Goal: Task Accomplishment & Management: Manage account settings

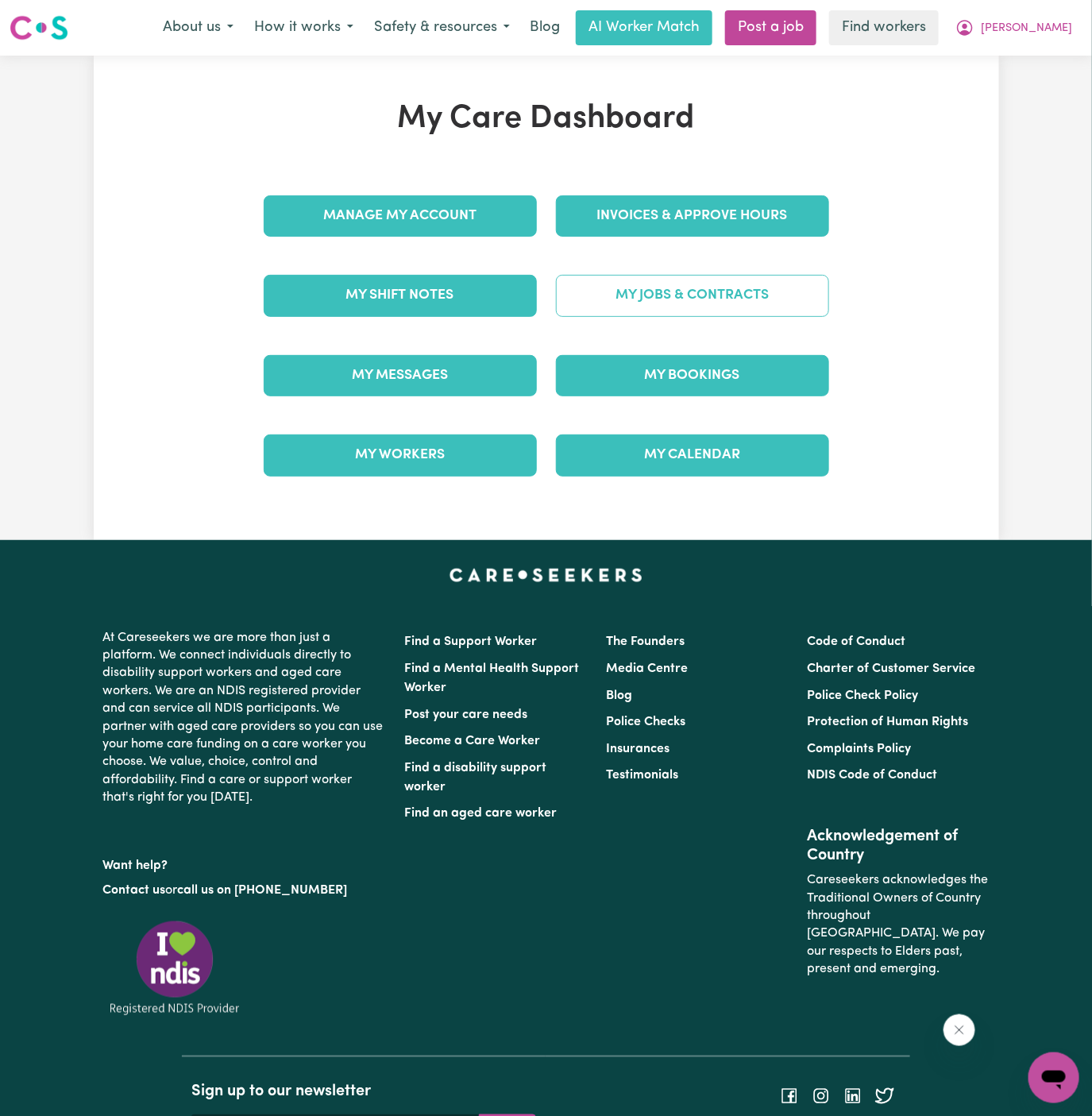
click at [706, 304] on link "My Jobs & Contracts" at bounding box center [692, 295] width 273 height 41
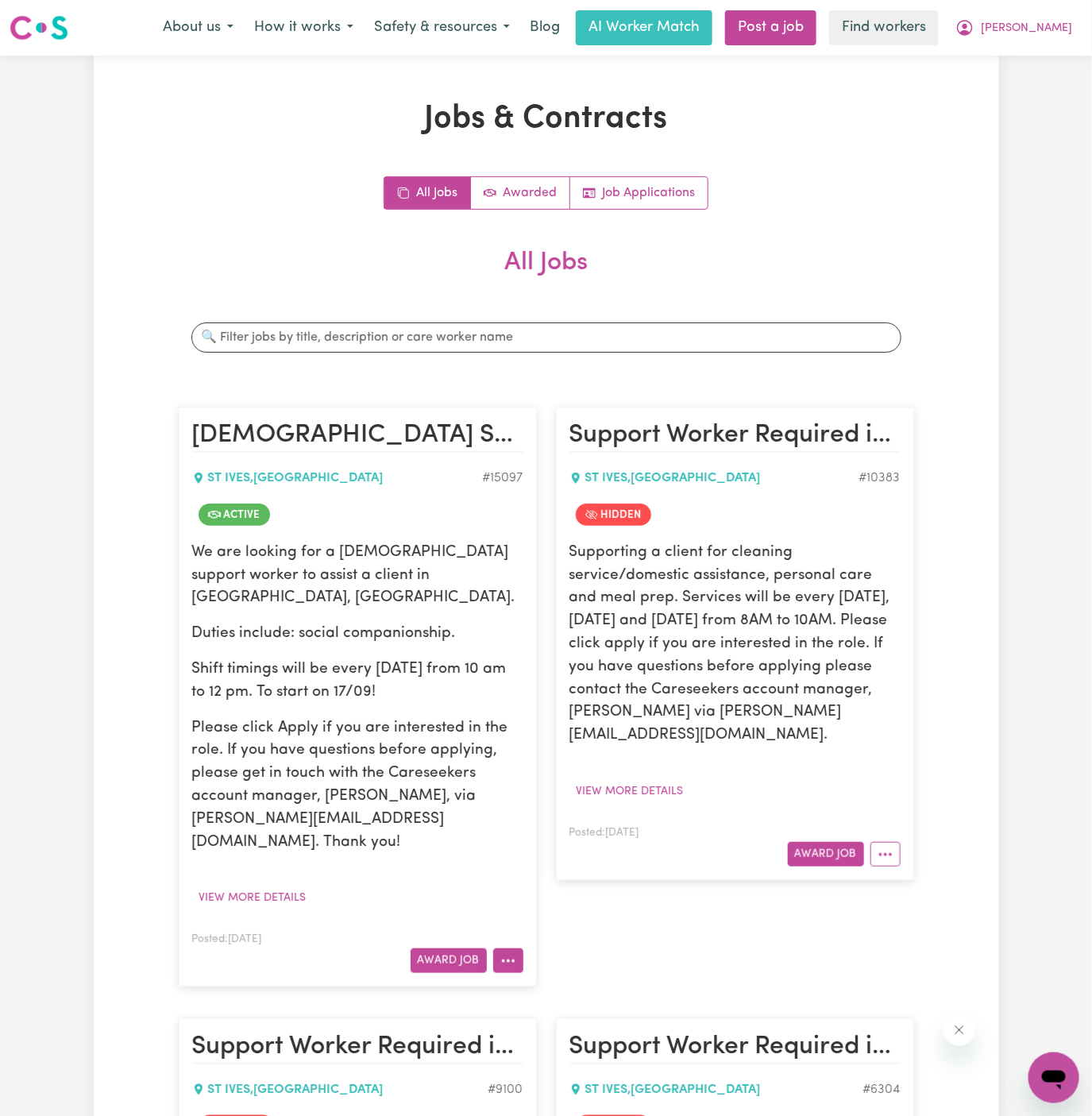
click at [503, 959] on circle "More options" at bounding box center [503, 961] width 4 height 4
click at [557, 750] on link "View/Edit Contract" at bounding box center [571, 766] width 154 height 32
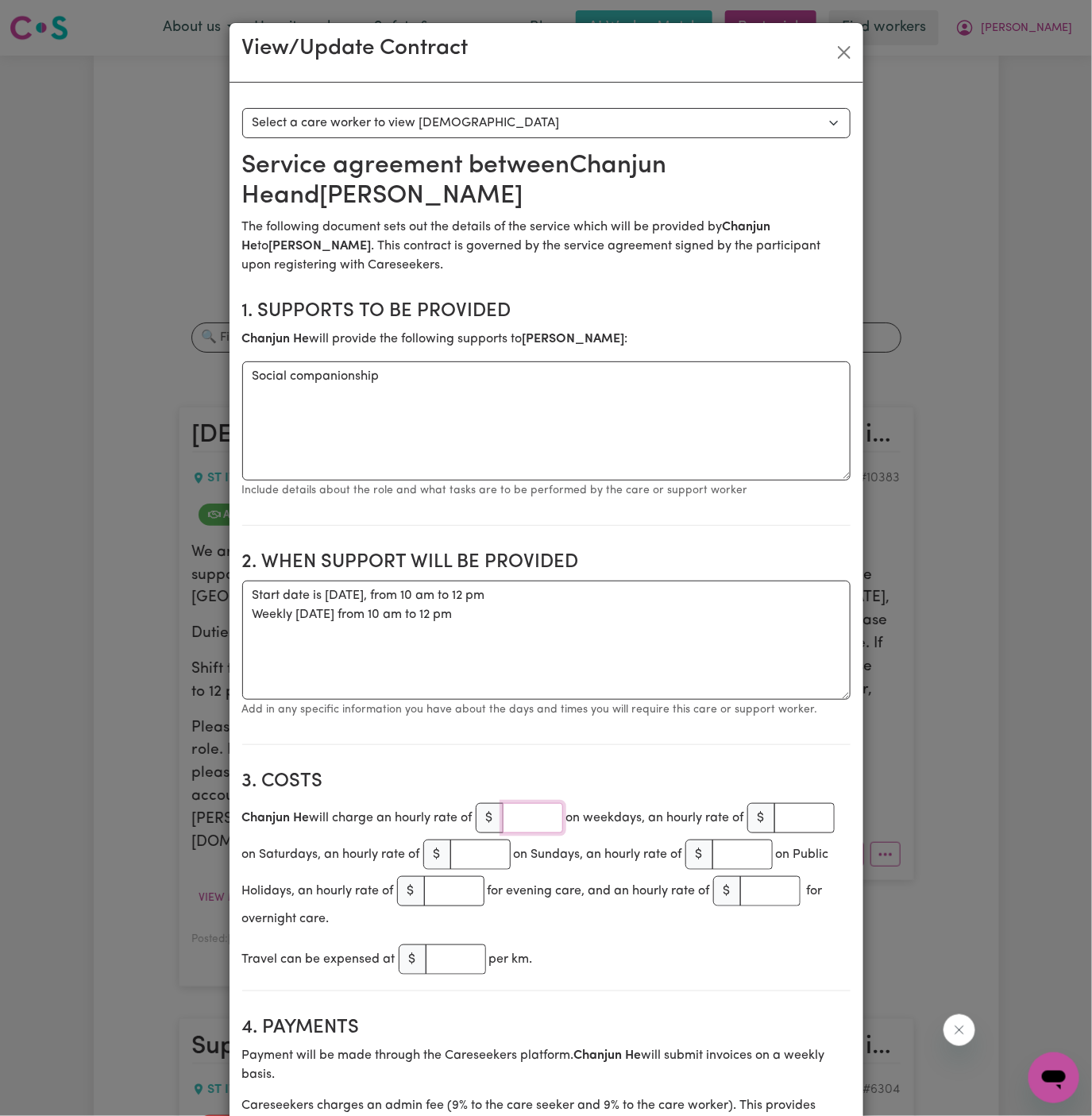
click at [520, 816] on input "number" at bounding box center [533, 818] width 60 height 30
type input "44"
click at [606, 925] on div "Chanjun He will charge an hourly rate of $ 44 on weekdays, an hourly rate of $ …" at bounding box center [546, 864] width 608 height 129
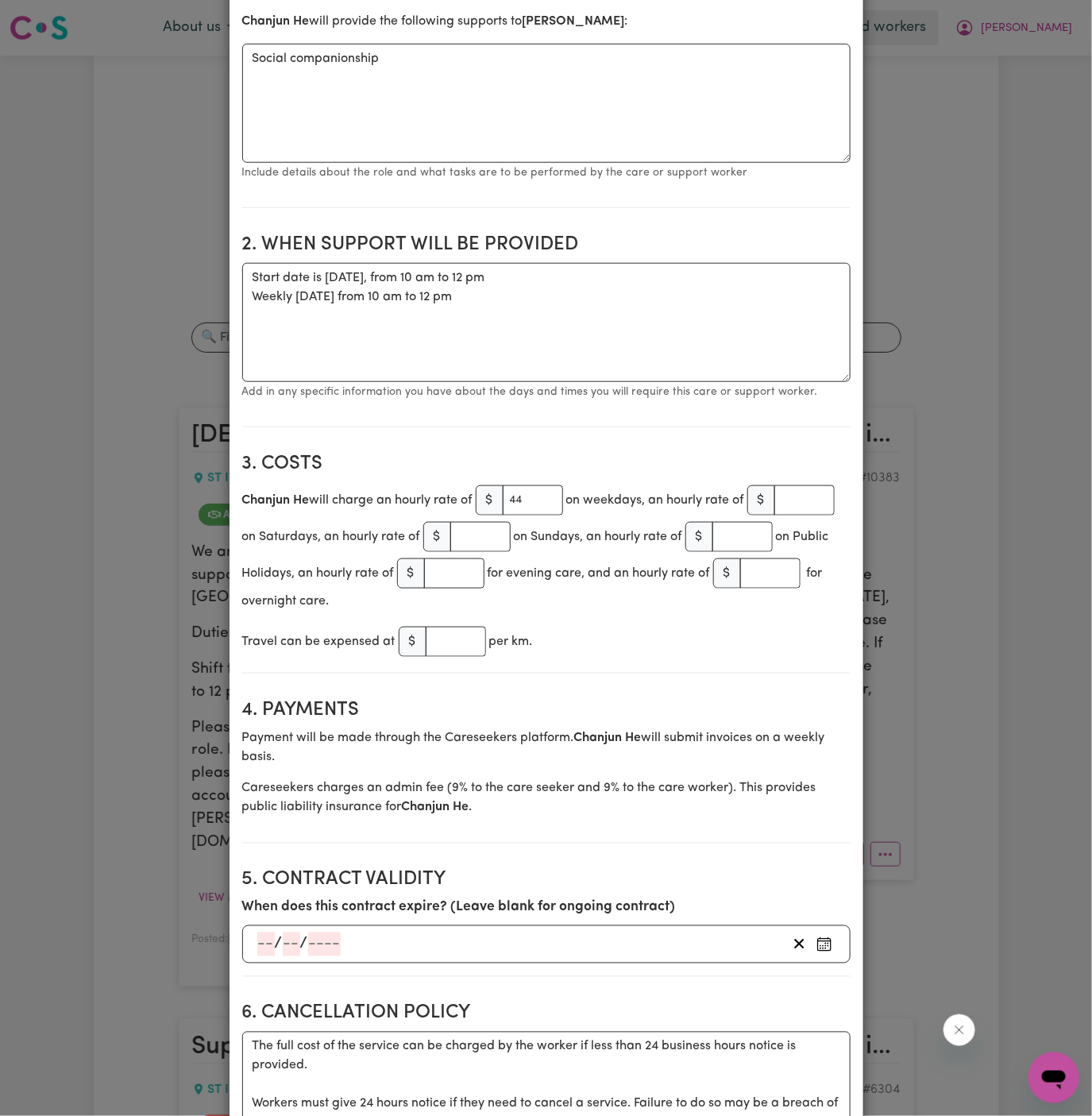
scroll to position [393, 0]
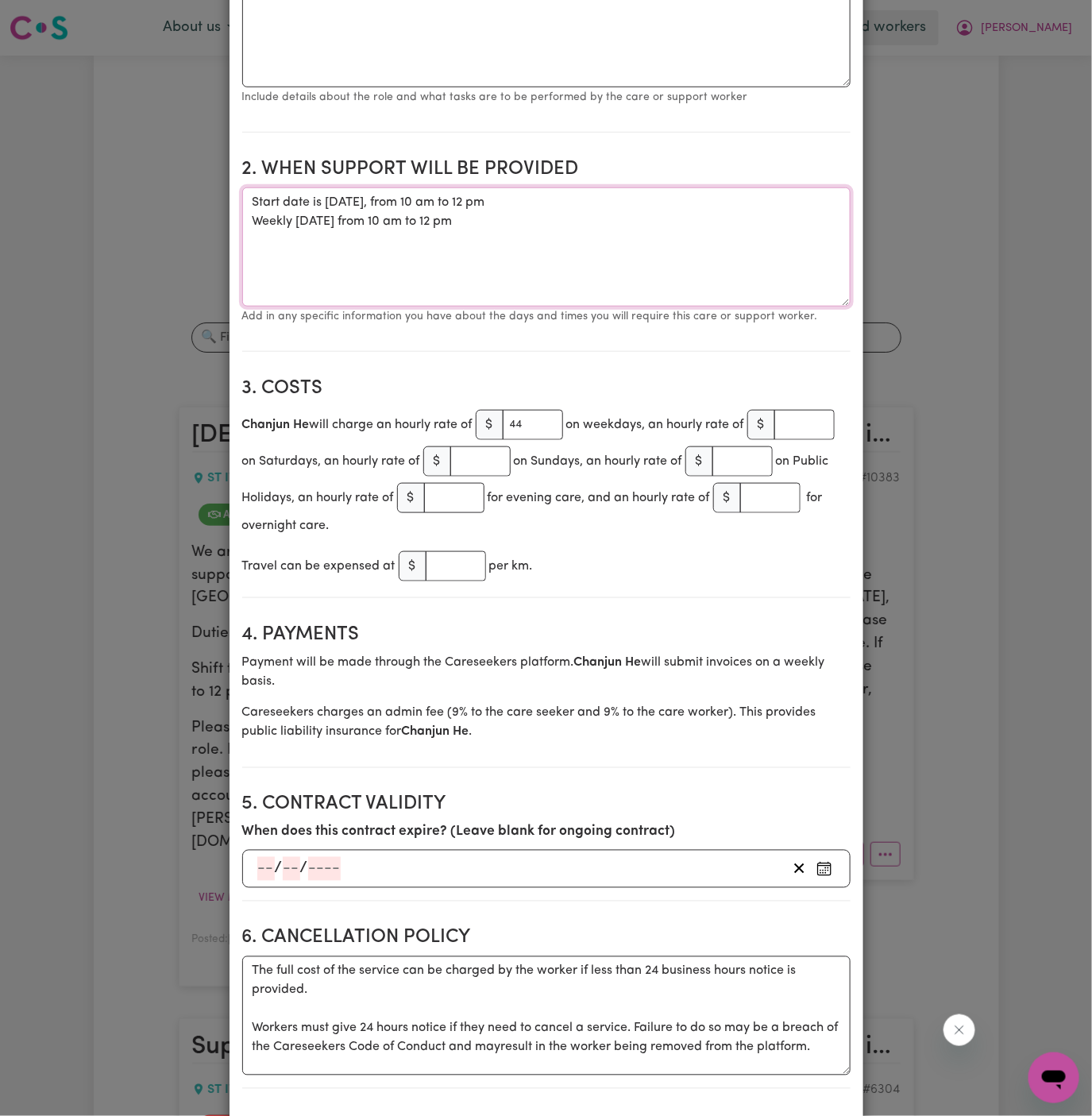
click at [560, 226] on textarea "Start date is Wednesday, 17 September 2025, from 10 am to 12 pm Weekly on Wedne…" at bounding box center [546, 246] width 608 height 119
paste textarea "Tuesdays 9am -12pm and Fridays 9am -2pm to start from next week 23rd Sep"
click at [481, 298] on textarea "Start date is Wednesday, 17 September 2025, from 10 am to 12 pm Weekly on Wedne…" at bounding box center [546, 246] width 608 height 119
drag, startPoint x: 403, startPoint y: 258, endPoint x: 506, endPoint y: 255, distance: 103.0
click at [506, 255] on textarea "Start date is Wednesday, 17 September 2025, from 10 am to 12 pm Weekly on Wedne…" at bounding box center [546, 246] width 608 height 119
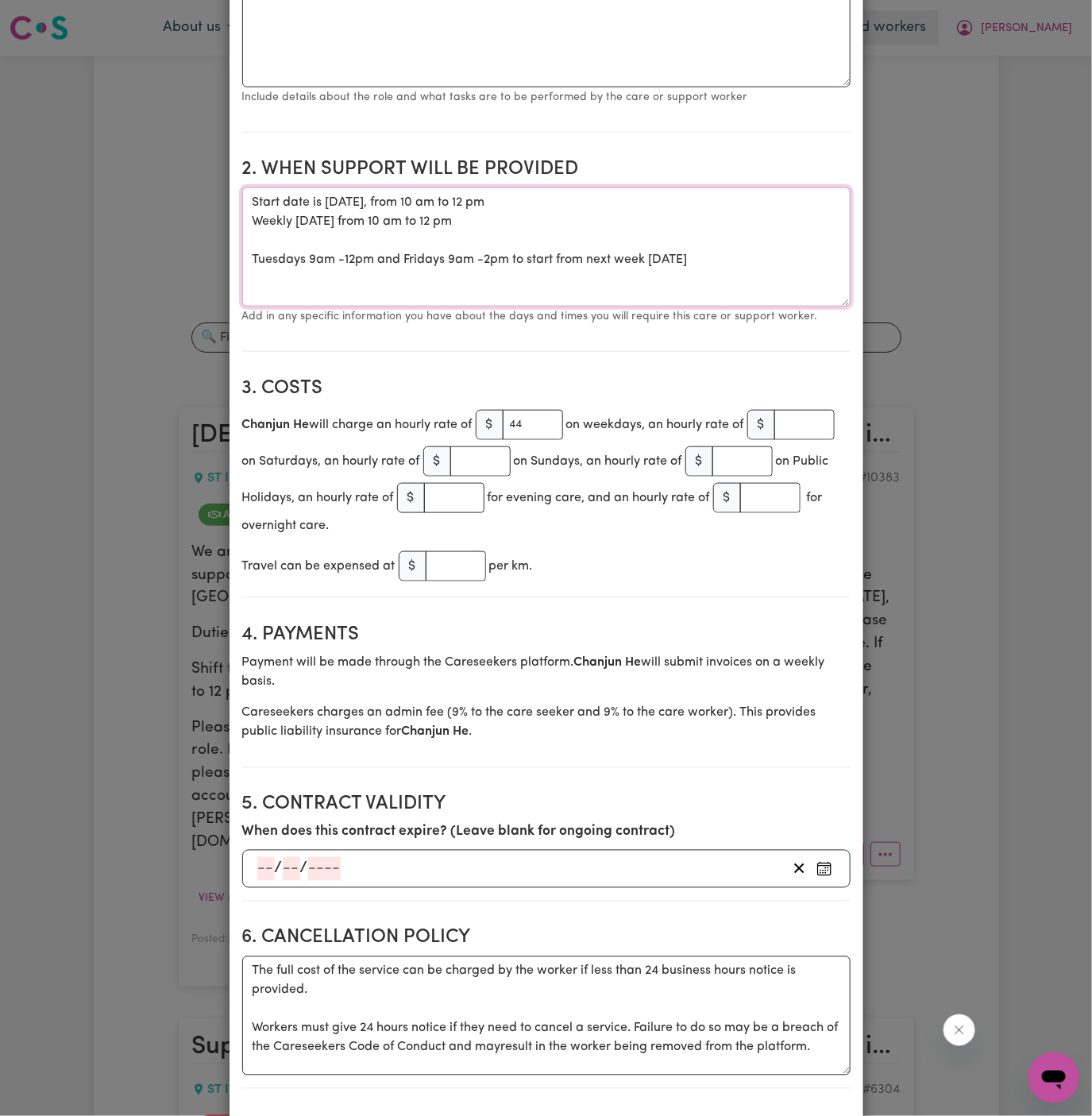
paste textarea "Thursday 9am -2pm"
click at [251, 258] on textarea "Start date is Wednesday, 17 September 2025, from 10 am to 12 pm Weekly on Wedne…" at bounding box center [546, 246] width 608 height 119
click at [528, 234] on textarea "Start date is Wednesday, 17 September 2025, from 10 am to 12 pm Weekly on Wedne…" at bounding box center [546, 246] width 608 height 119
click at [269, 258] on textarea "Start date is Wednesday, 17 September 2025, from 10 am to 12 pm Weekly on Wedne…" at bounding box center [546, 246] width 608 height 119
click at [352, 258] on textarea "Start date is Wednesday, 17 September 2025, from 10 am to 12 pm Weekly on Wedne…" at bounding box center [546, 246] width 608 height 119
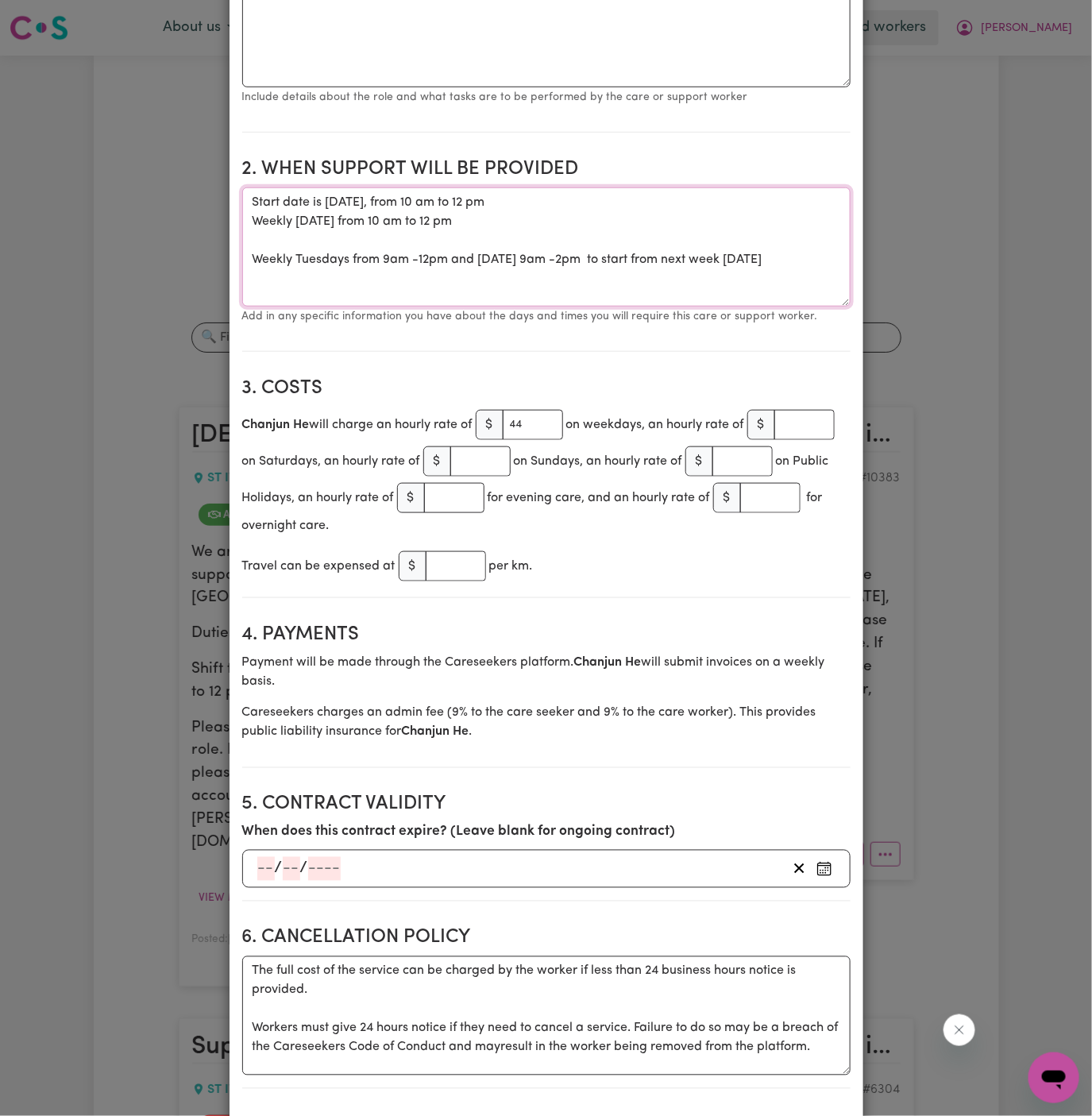
click at [418, 261] on textarea "Start date is Wednesday, 17 September 2025, from 10 am to 12 pm Weekly on Wedne…" at bounding box center [546, 246] width 608 height 119
click at [457, 271] on textarea "Start date is Wednesday, 17 September 2025, from 10 am to 12 pm Weekly on Wedne…" at bounding box center [546, 246] width 608 height 119
click at [490, 258] on textarea "Start date is Wednesday, 17 September 2025, from 10 am to 12 pm Weekly on Wedne…" at bounding box center [546, 246] width 608 height 119
click at [353, 278] on textarea "Start date is Wednesday, 17 September 2025, from 10 am to 12 pm Weekly on Wedne…" at bounding box center [546, 246] width 608 height 119
click at [421, 281] on textarea "Start date is Wednesday, 17 September 2025, from 10 am to 12 pm Weekly on Wedne…" at bounding box center [546, 246] width 608 height 119
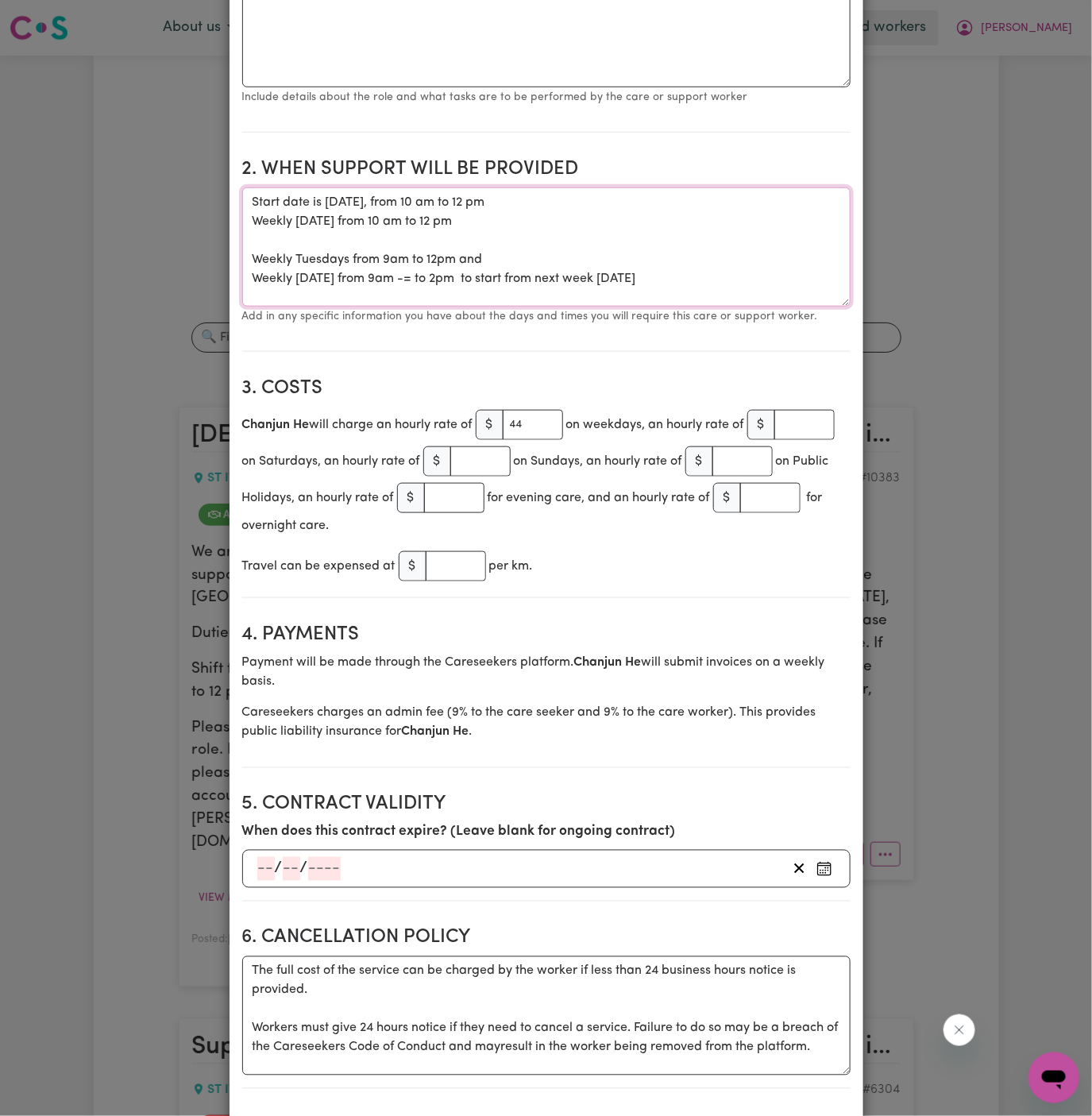
click at [421, 281] on textarea "Start date is Wednesday, 17 September 2025, from 10 am to 12 pm Weekly on Wedne…" at bounding box center [546, 246] width 608 height 119
click at [438, 281] on textarea "Start date is Wednesday, 17 September 2025, from 10 am to 12 pm Weekly on Wedne…" at bounding box center [546, 246] width 608 height 119
drag, startPoint x: 596, startPoint y: 278, endPoint x: 680, endPoint y: 271, distance: 84.3
click at [680, 271] on textarea "Start date is Wednesday, 17 September 2025, from 10 am to 12 pm Weekly on Wedne…" at bounding box center [546, 246] width 608 height 119
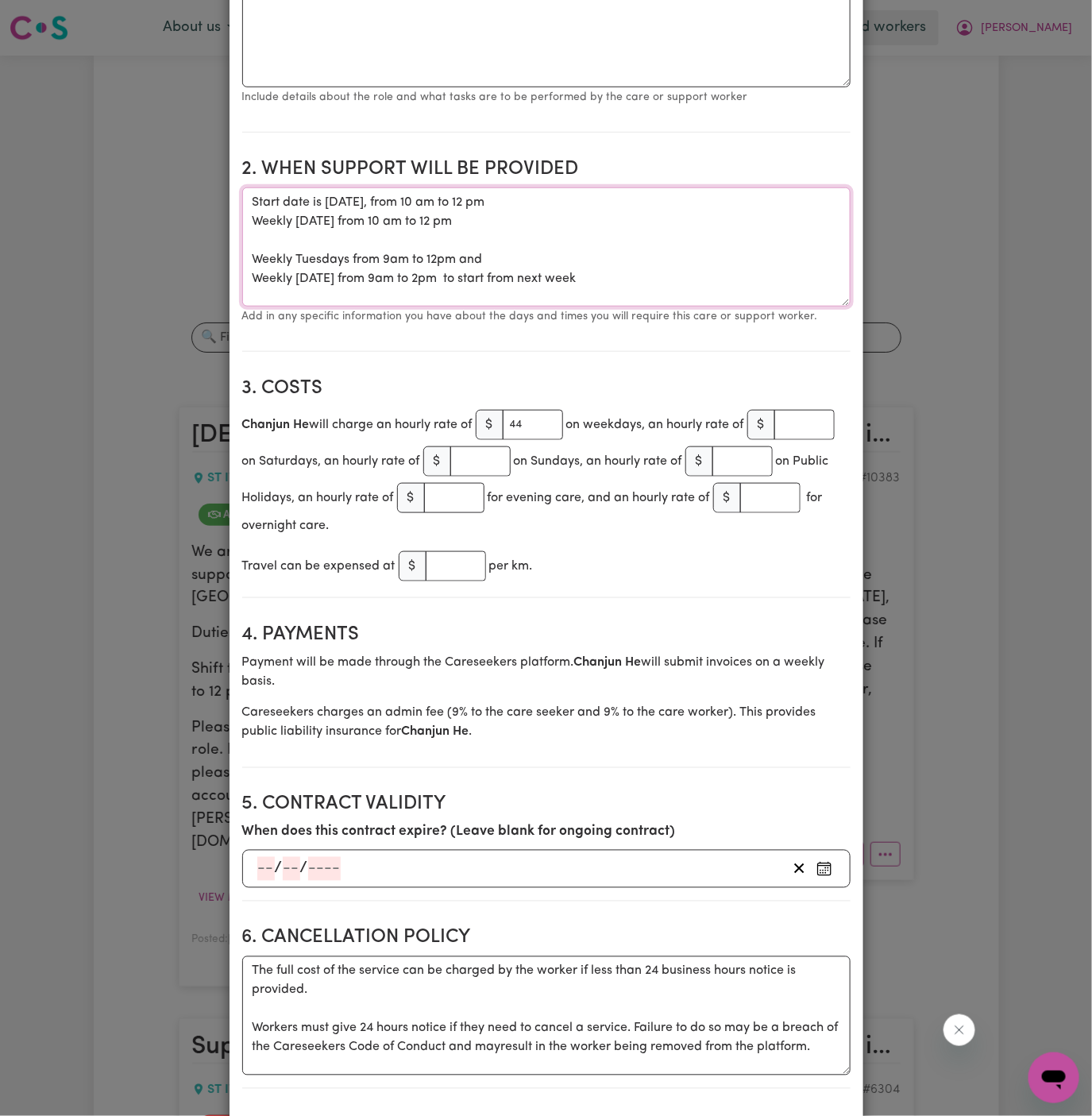
drag, startPoint x: 460, startPoint y: 277, endPoint x: 713, endPoint y: 274, distance: 253.0
click at [713, 274] on textarea "Start date is Wednesday, 17 September 2025, from 10 am to 12 pm Weekly on Wedne…" at bounding box center [546, 246] width 608 height 119
click at [466, 259] on textarea "Start date is Wednesday, 17 September 2025, from 10 am to 12 pm Weekly on Wedne…" at bounding box center [546, 246] width 608 height 119
click at [389, 258] on textarea "Start date is Wednesday, 17 September 2025, from 10 am to 12 pm Weekly on Wedne…" at bounding box center [546, 246] width 608 height 119
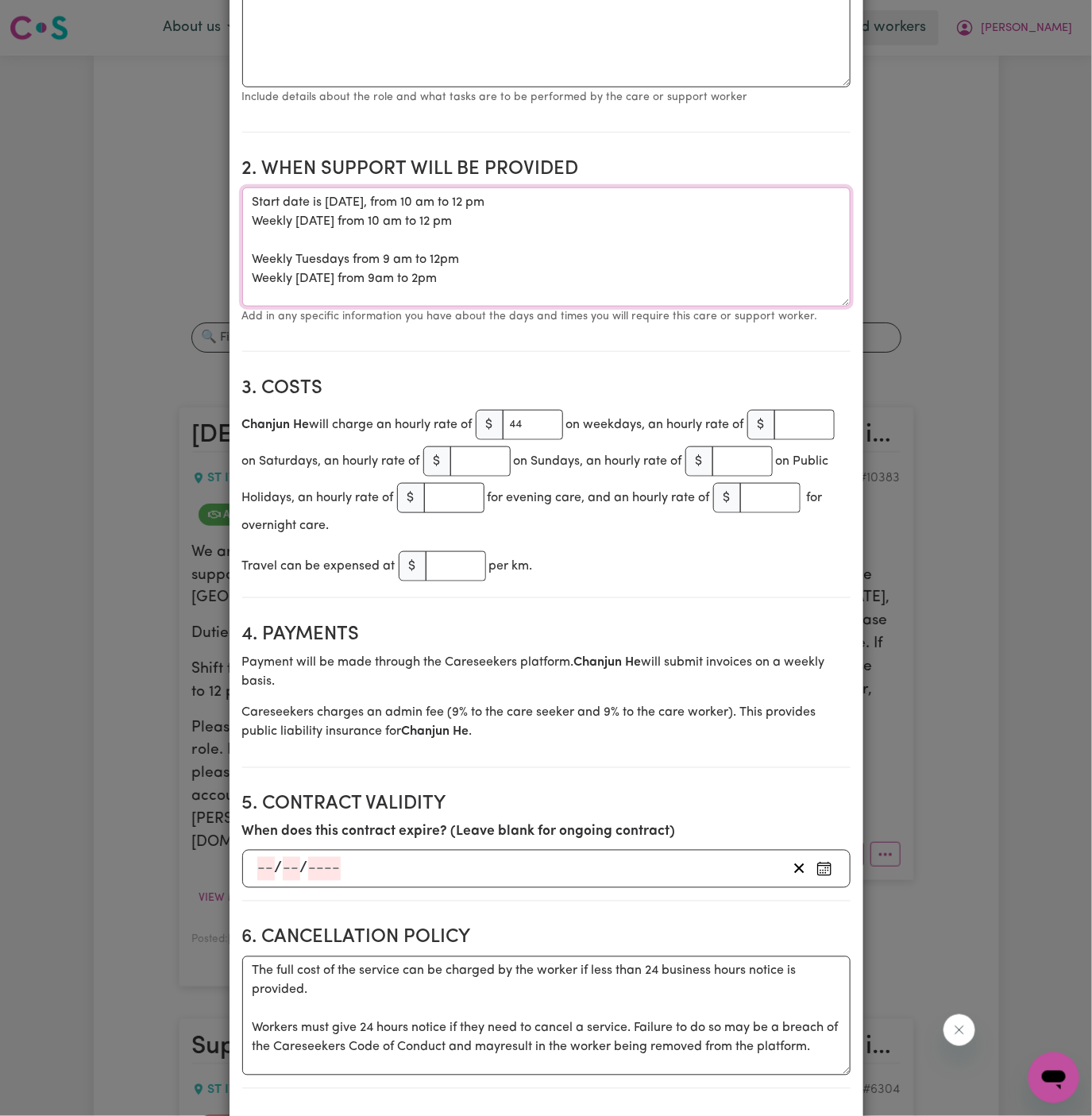
click at [446, 258] on textarea "Start date is Wednesday, 17 September 2025, from 10 am to 12 pm Weekly on Wedne…" at bounding box center [546, 246] width 608 height 119
click at [442, 256] on textarea "Start date is Wednesday, 17 September 2025, from 10 am to 12 pm Weekly on Wedne…" at bounding box center [546, 246] width 608 height 119
click at [391, 274] on textarea "Start date is Wednesday, 17 September 2025, from 10 am to 12 pm Weekly on Wedne…" at bounding box center [546, 246] width 608 height 119
click at [440, 278] on textarea "Start date is Wednesday, 17 September 2025, from 10 am to 12 pm Weekly on Wedne…" at bounding box center [546, 246] width 608 height 119
click at [367, 249] on textarea "Start date is Wednesday, 17 September 2025, from 10 am to 12 pm Weekly on Wedne…" at bounding box center [546, 246] width 608 height 119
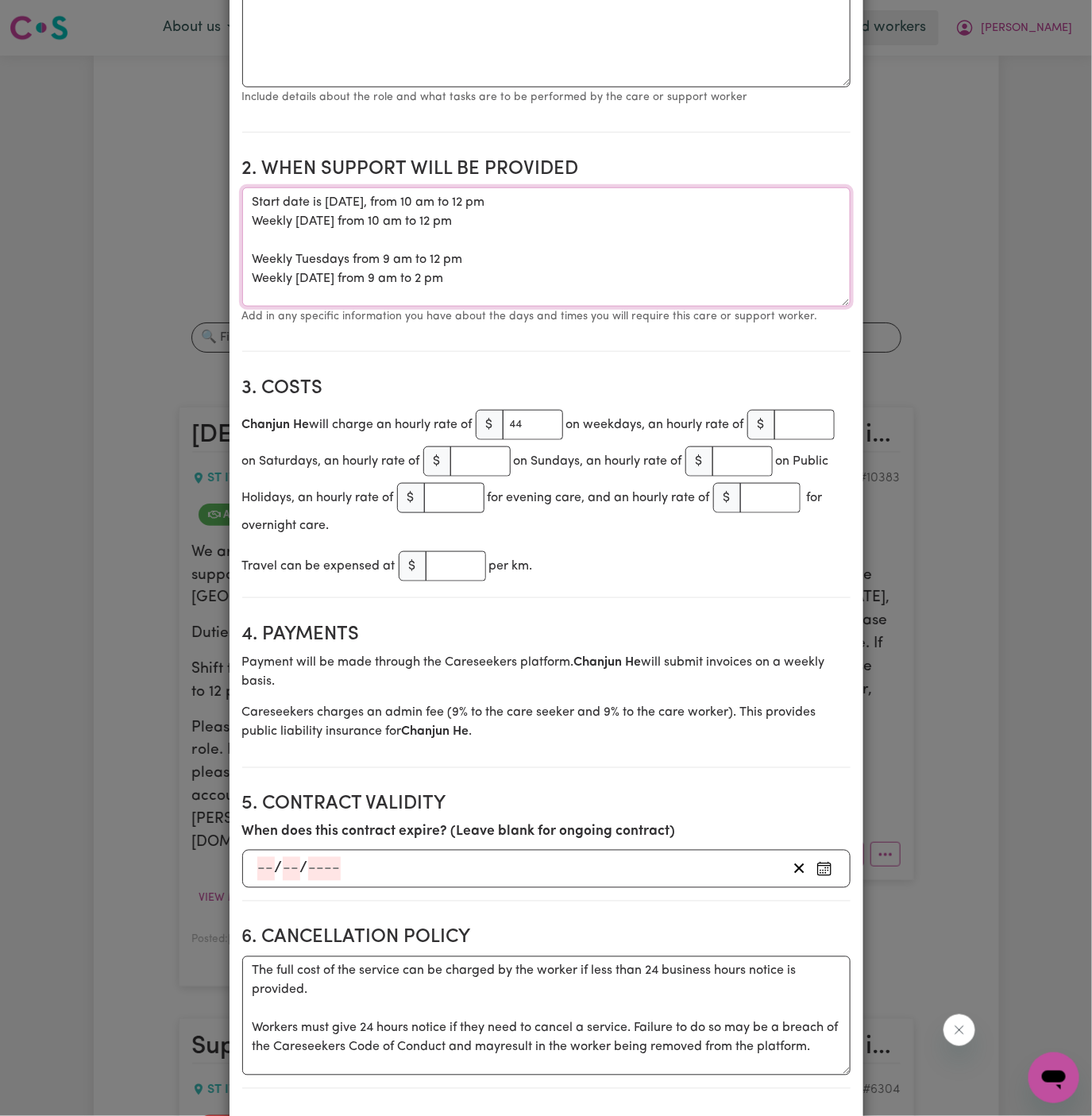
click at [362, 237] on textarea "Start date is Wednesday, 17 September 2025, from 10 am to 12 pm Weekly on Wedne…" at bounding box center [546, 246] width 608 height 119
paste textarea "23rd Sep"
click at [504, 298] on textarea "Start date is Wednesday, 17 September 2025, from 10 am to 12 pm Weekly on Wedne…" at bounding box center [546, 246] width 608 height 119
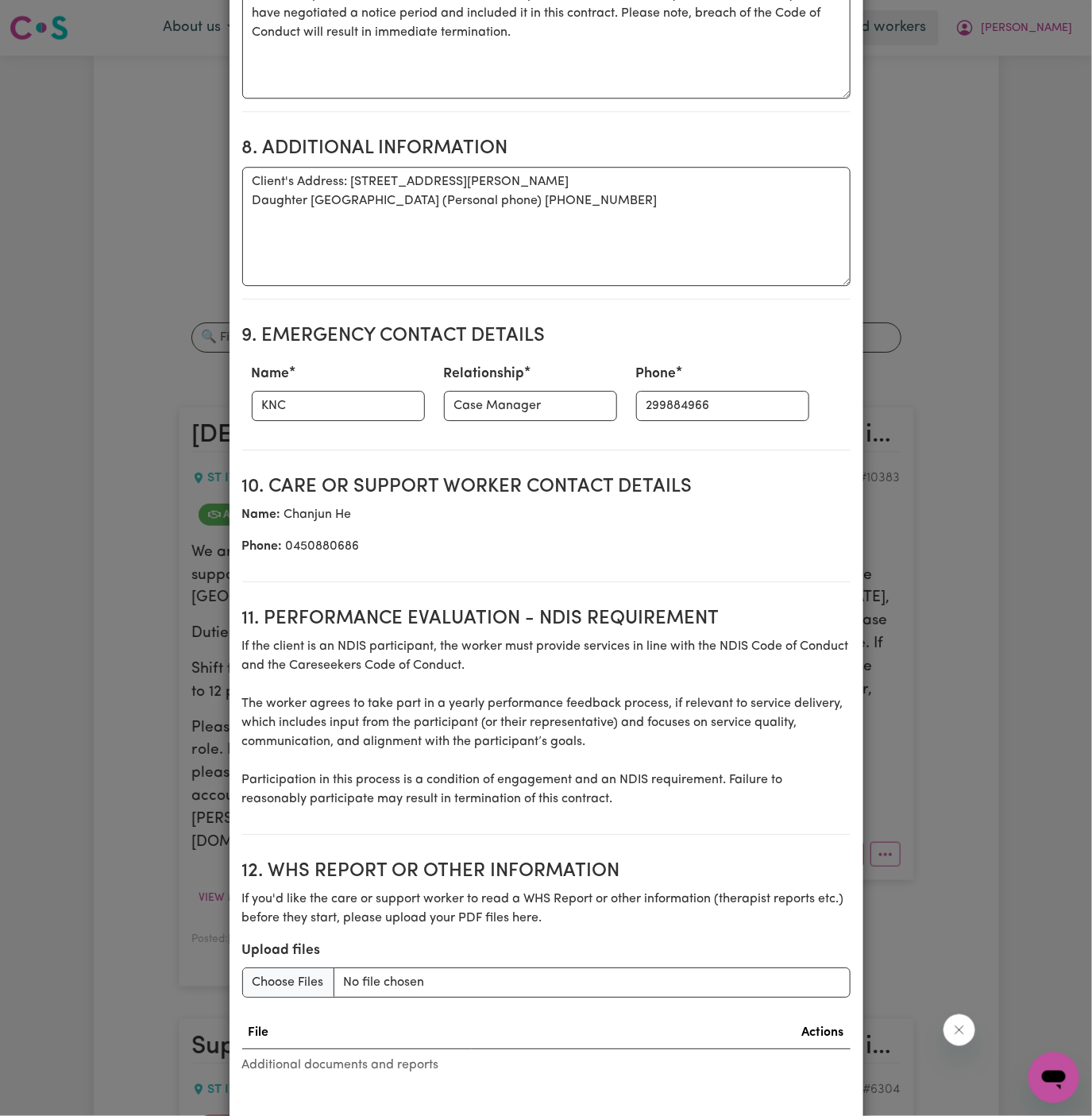
scroll to position [1675, 0]
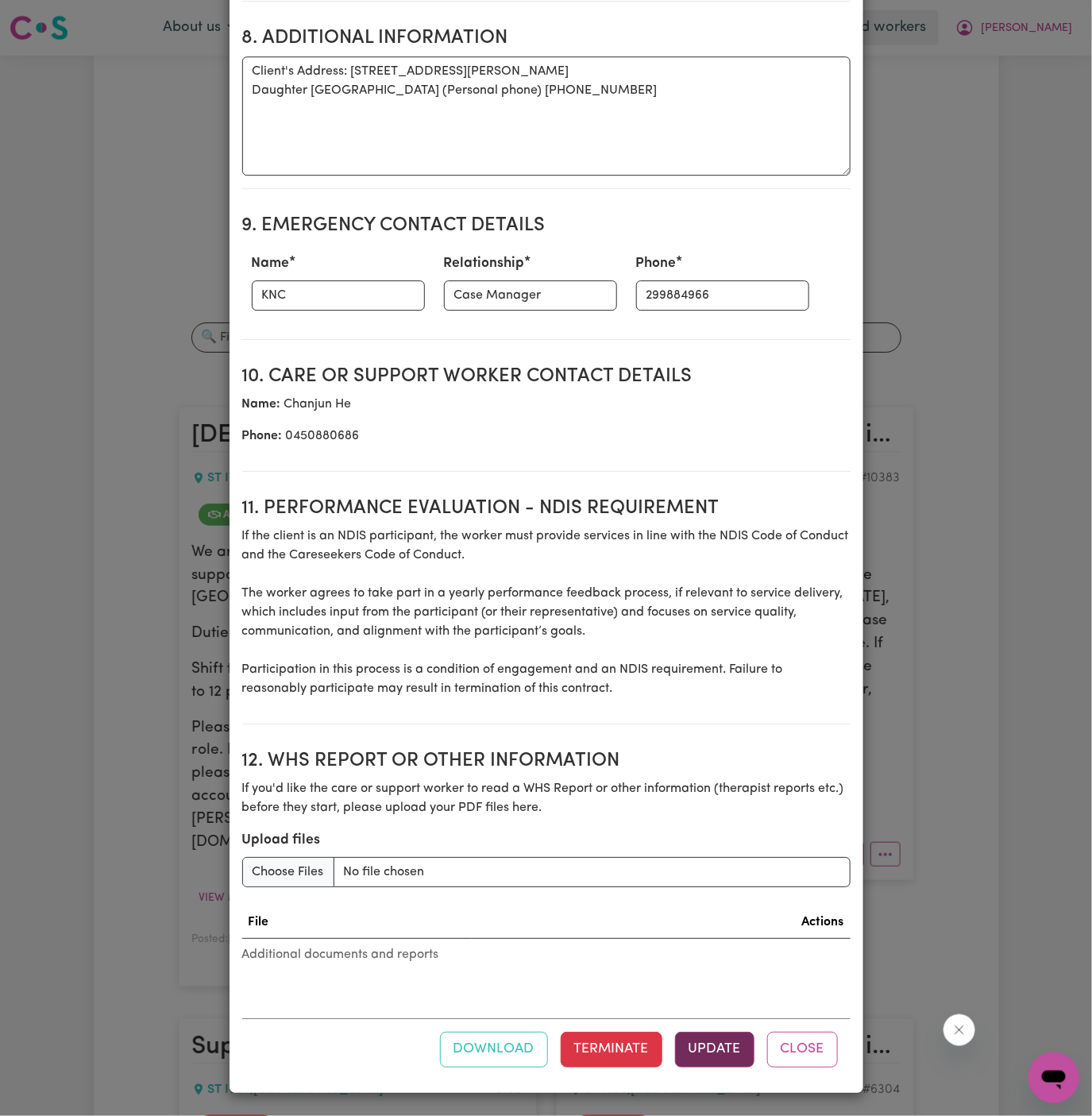
click at [705, 1049] on button "Update" at bounding box center [714, 1049] width 79 height 35
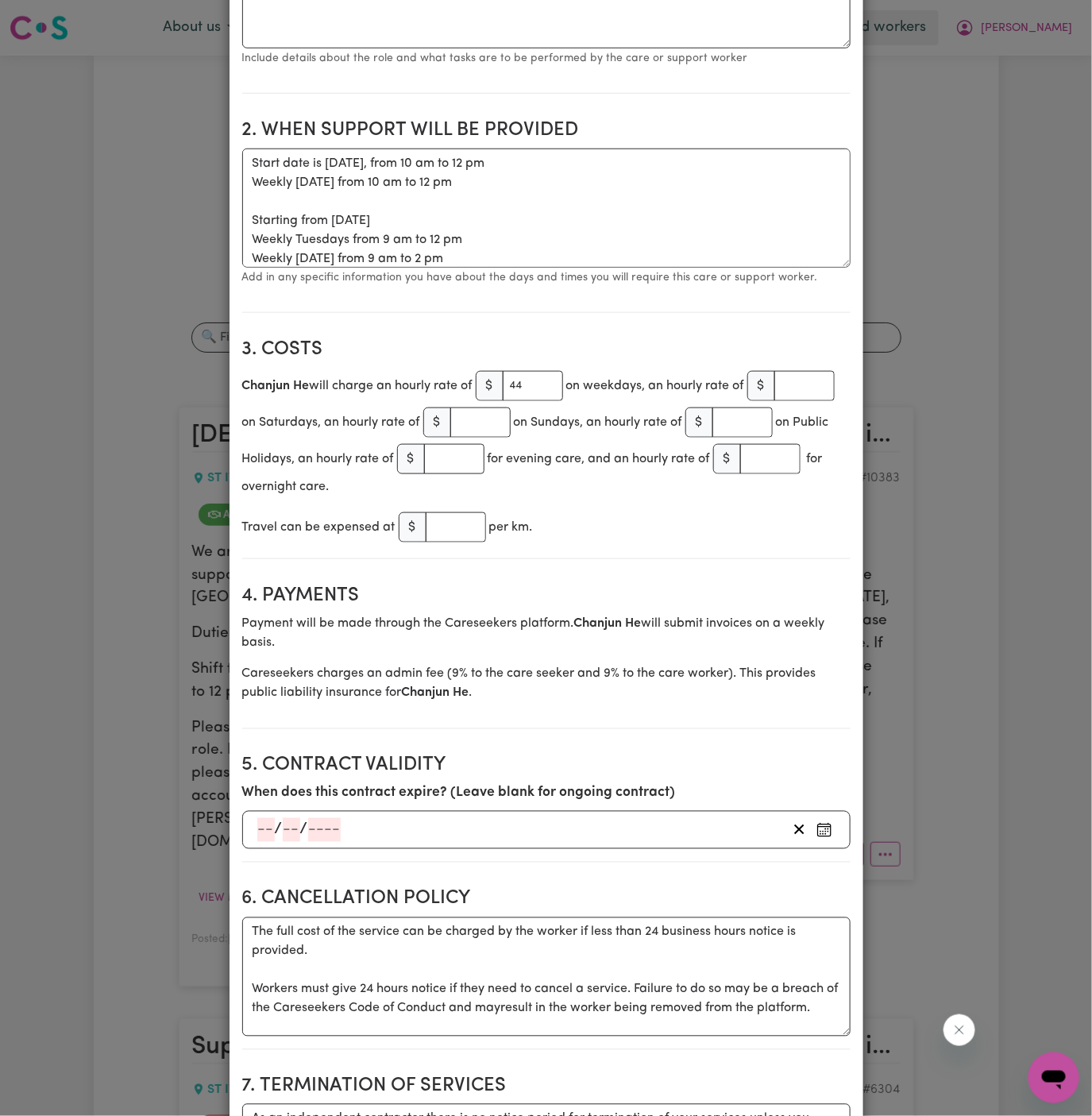
scroll to position [412, 0]
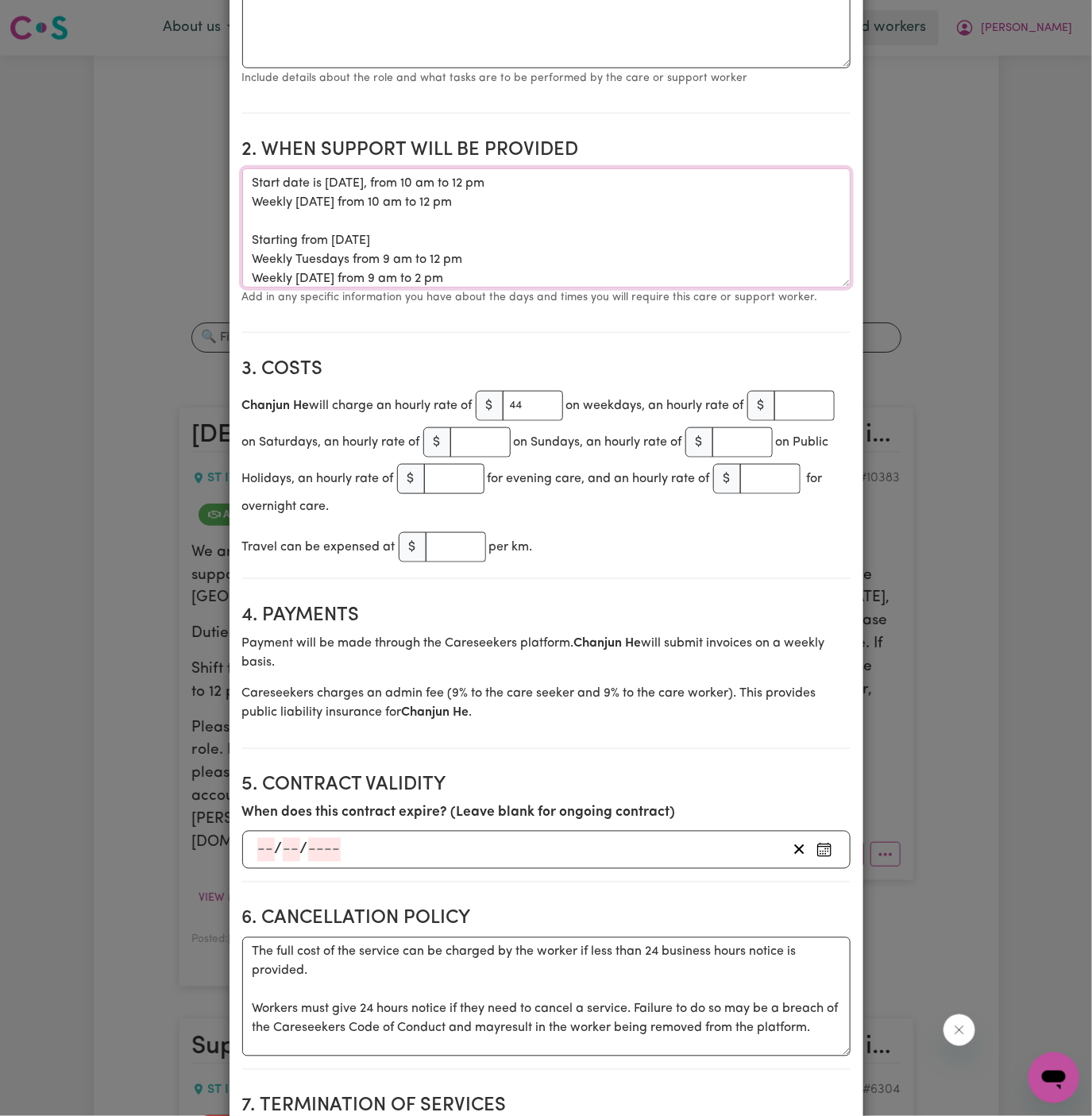
click at [479, 234] on textarea "Start date is Wednesday, 17 September 2025, from 10 am to 12 pm Weekly on Wedne…" at bounding box center [546, 228] width 608 height 119
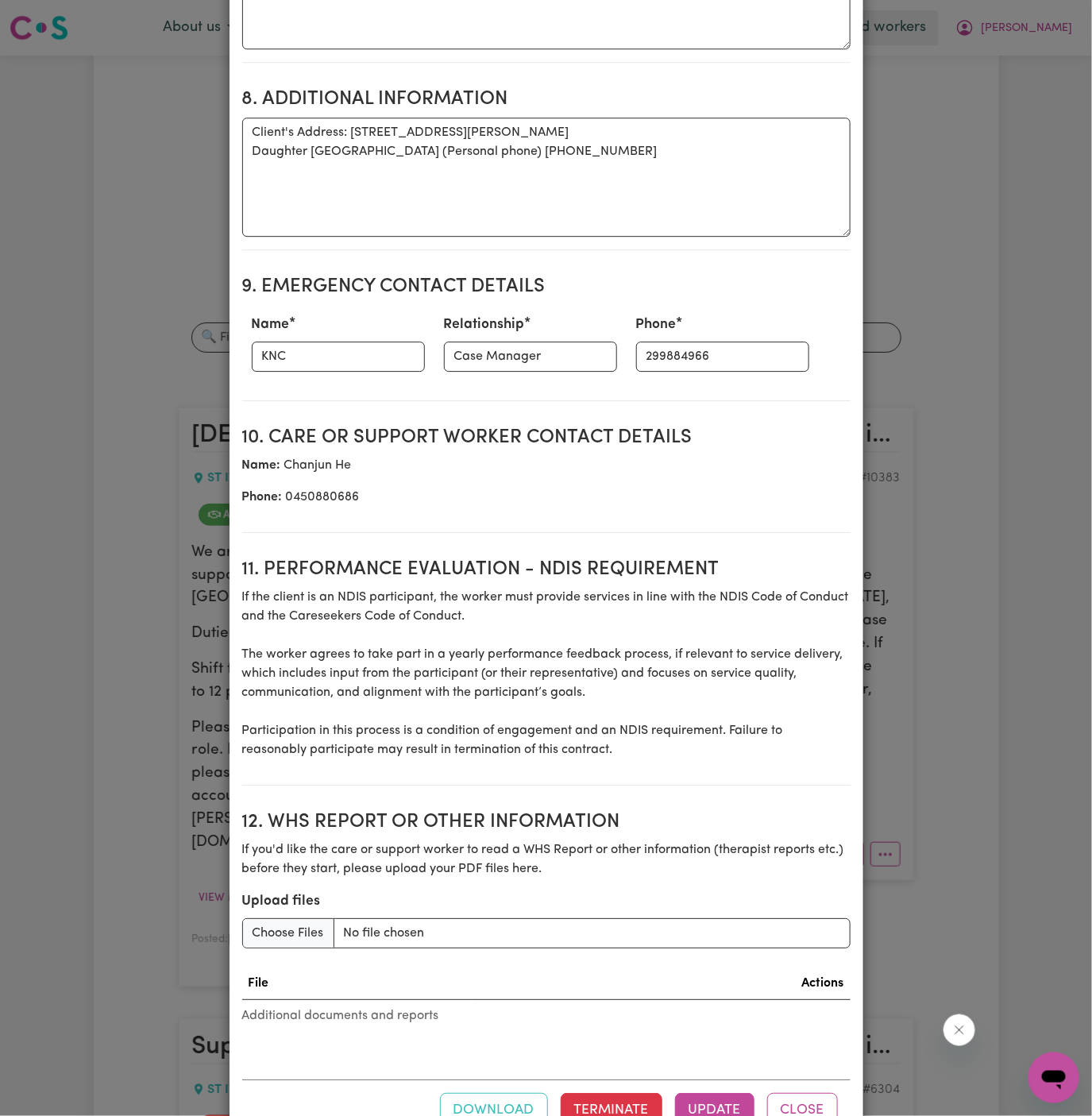
scroll to position [1675, 0]
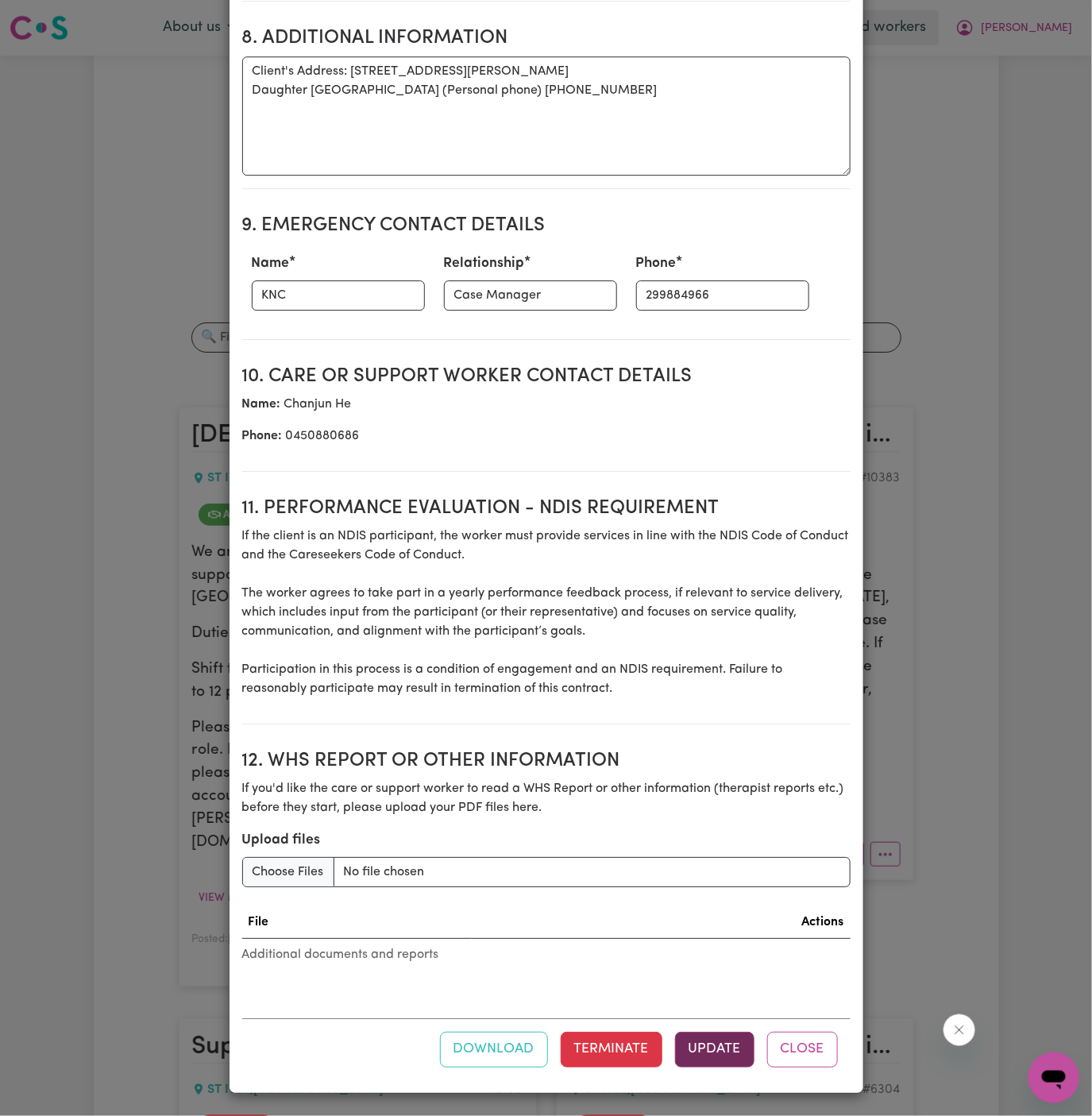
type textarea "Start date is Wednesday, 17 September 2025, from 10 am to 12 pm Weekly on Wedne…"
click at [726, 1033] on button "Update" at bounding box center [714, 1049] width 79 height 35
click at [712, 1059] on button "Update" at bounding box center [714, 1049] width 79 height 35
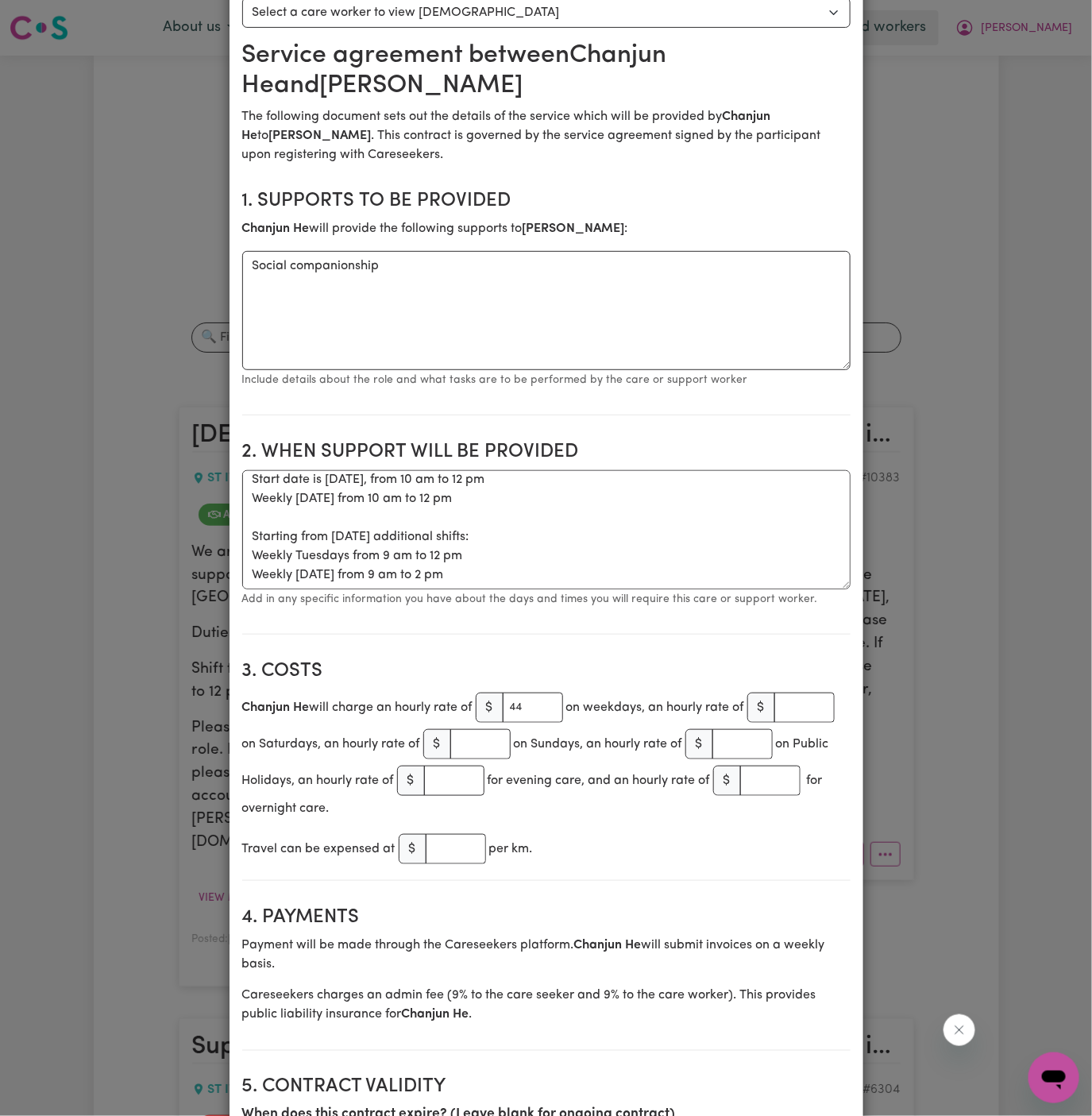
scroll to position [0, 0]
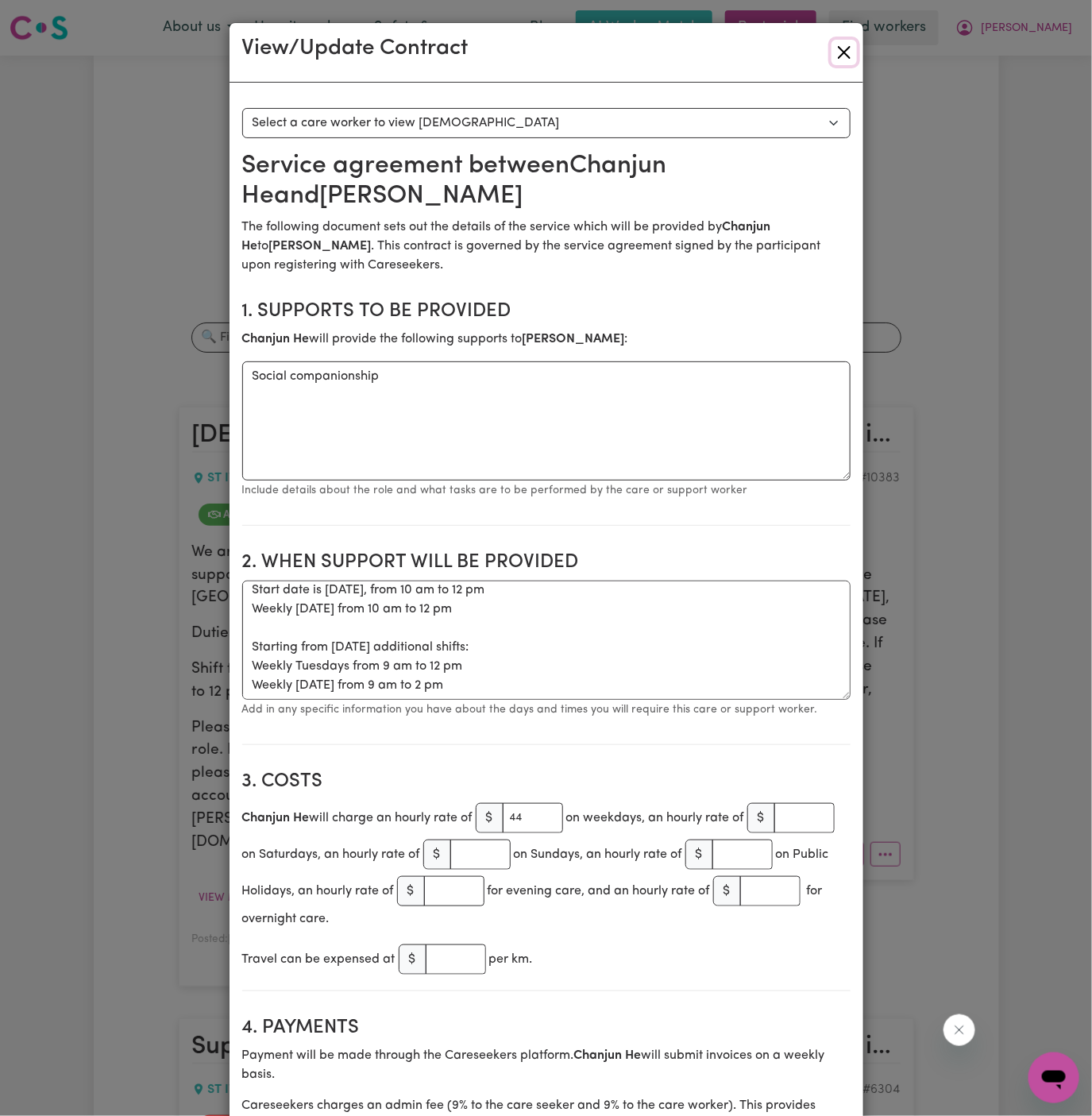
click at [836, 48] on button "Close" at bounding box center [843, 52] width 26 height 26
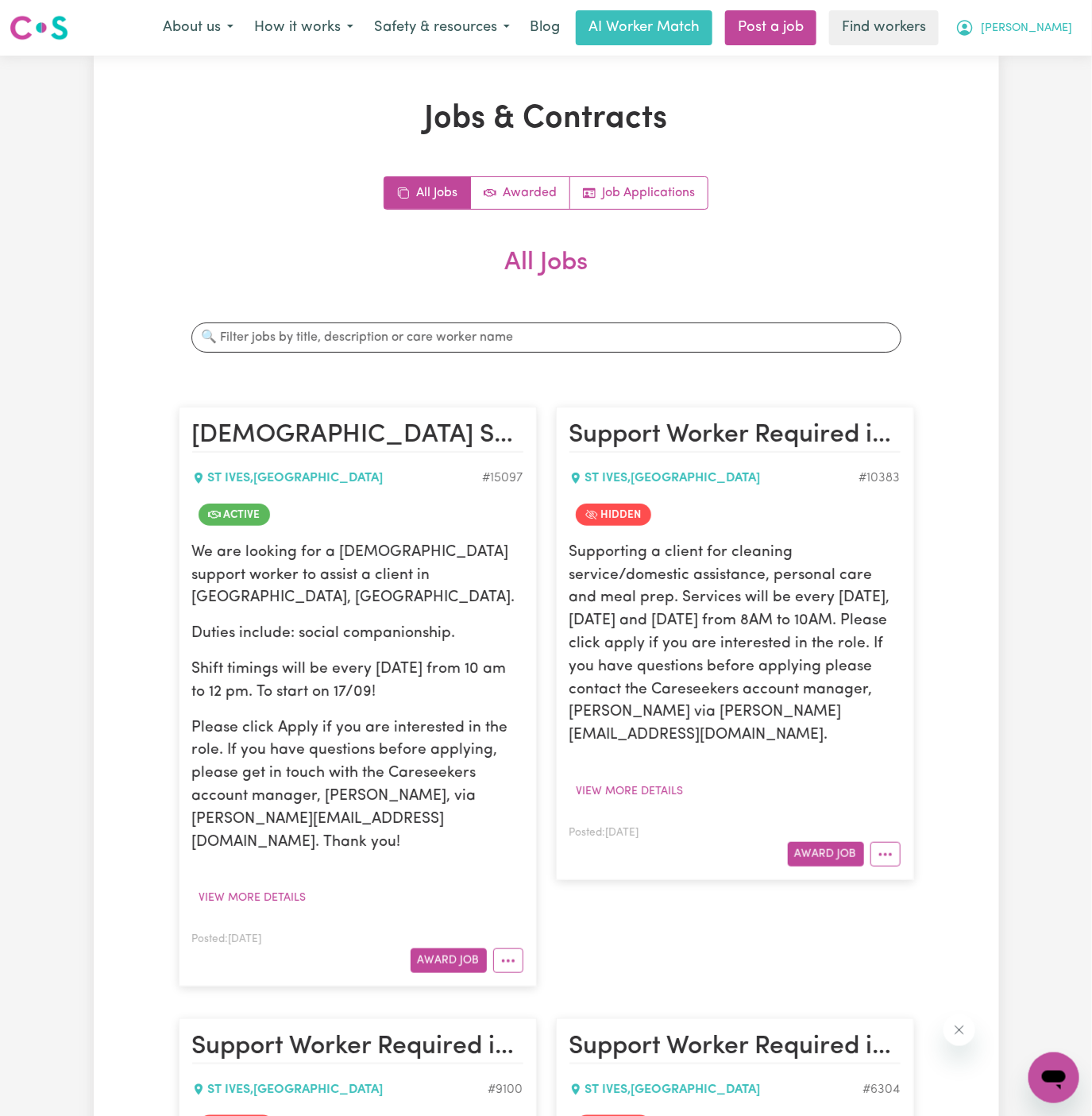
click at [1043, 29] on span "[PERSON_NAME]" at bounding box center [1027, 29] width 92 height 18
click at [1036, 89] on link "Logout" at bounding box center [1019, 91] width 125 height 30
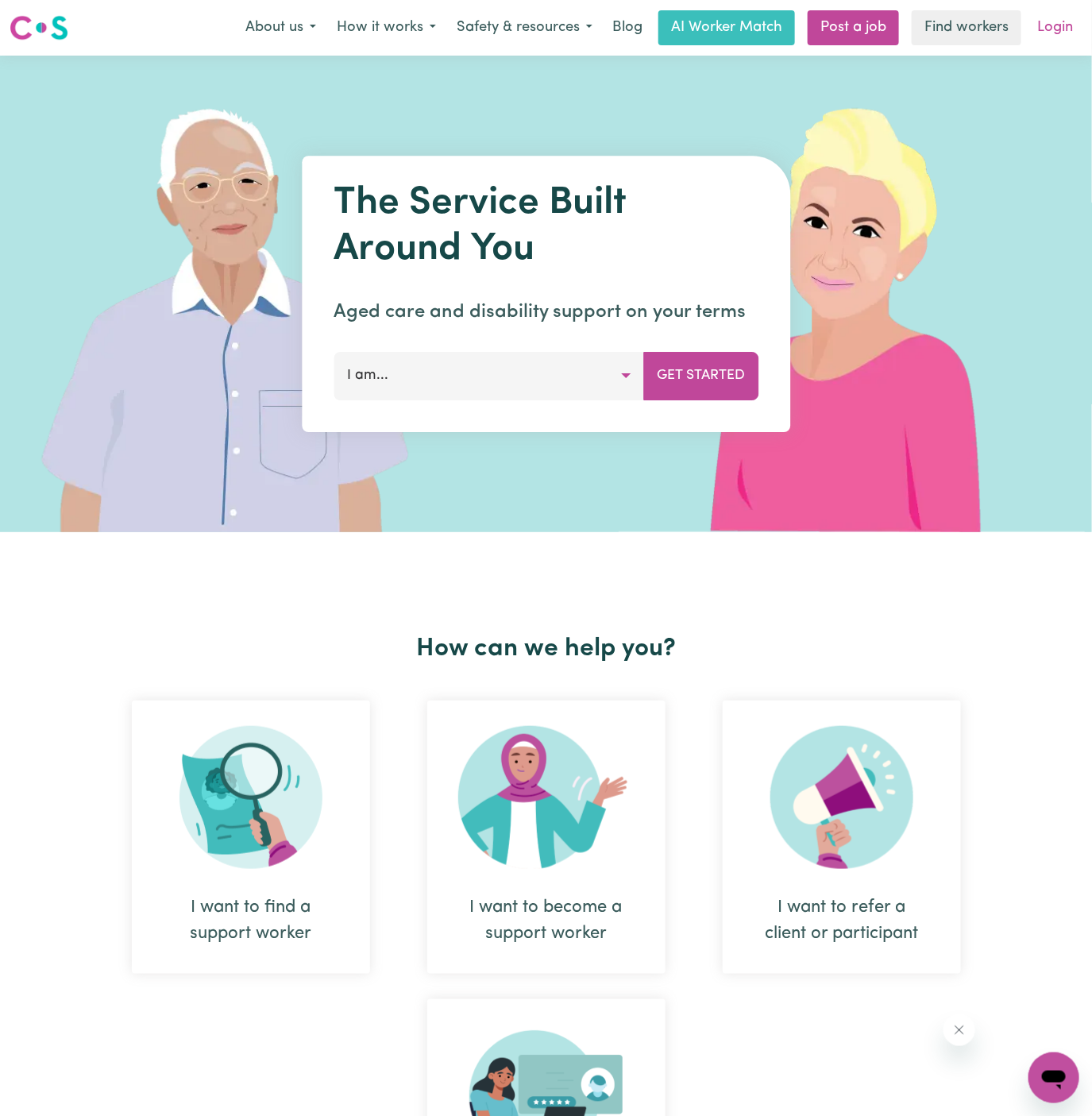
click at [1051, 34] on link "Login" at bounding box center [1055, 28] width 55 height 35
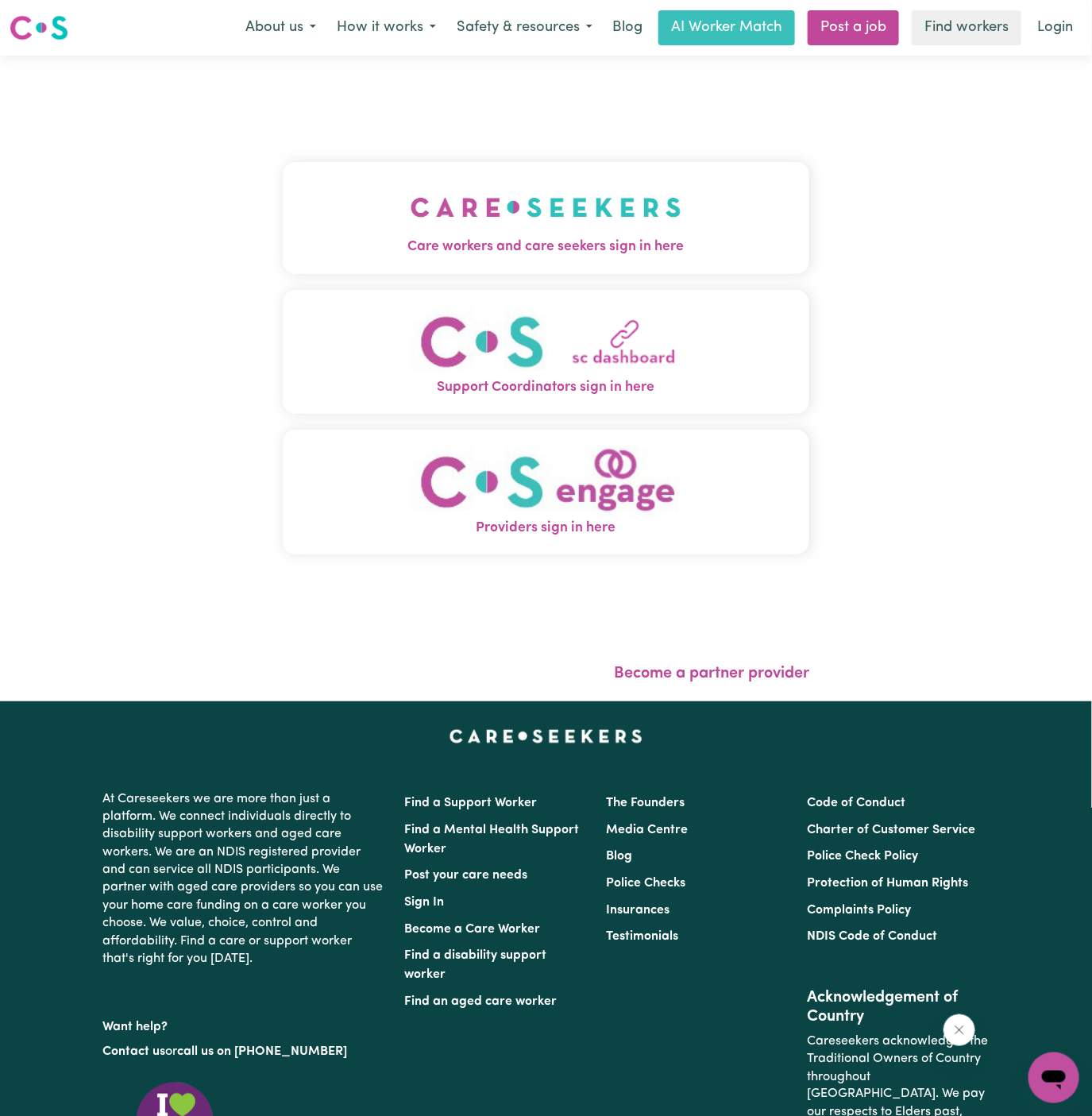
click at [464, 221] on img "Care workers and care seekers sign in here" at bounding box center [545, 207] width 271 height 59
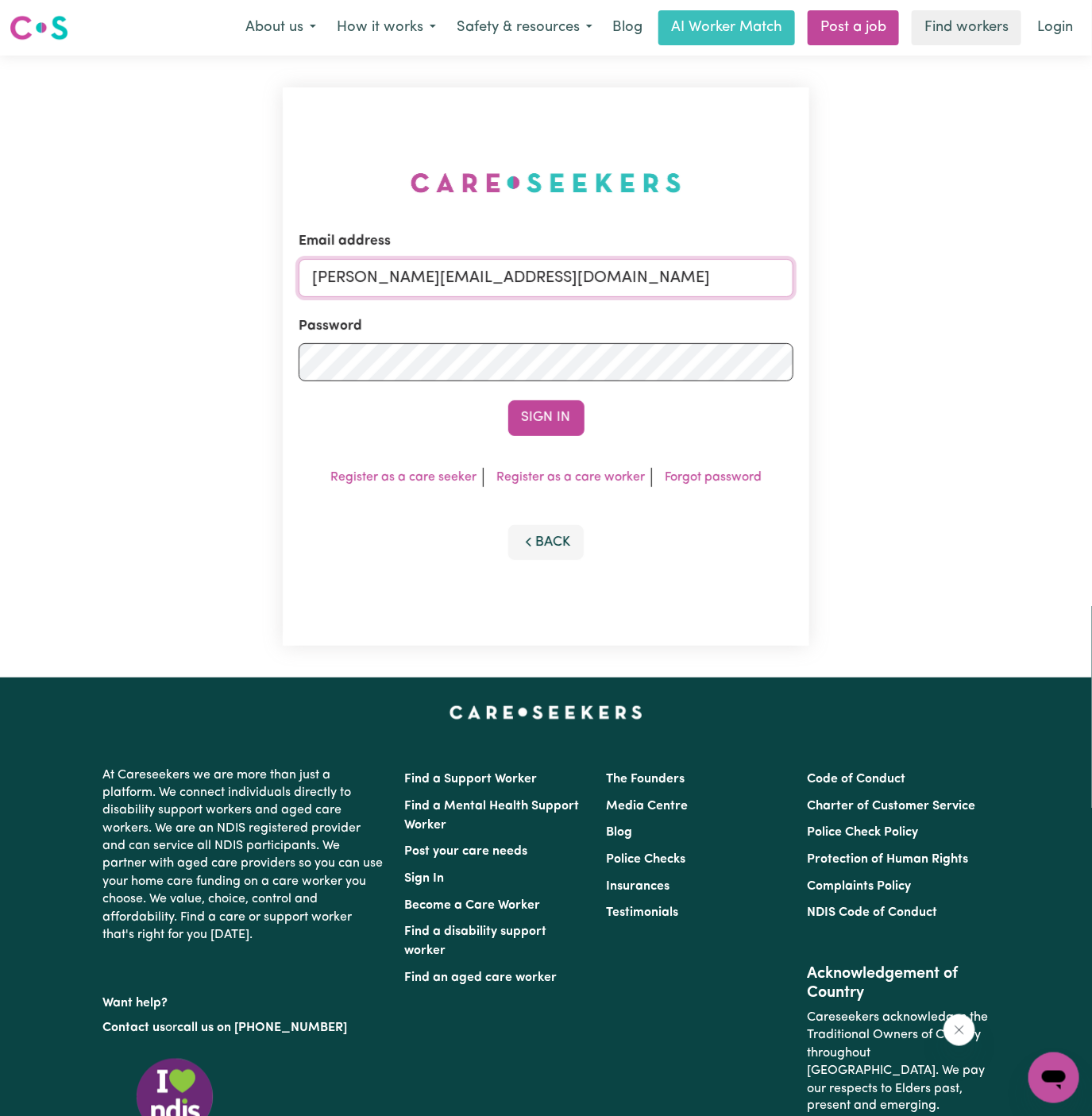
click at [600, 284] on input "dyan@careseekers.com.au" at bounding box center [546, 277] width 496 height 38
drag, startPoint x: 392, startPoint y: 279, endPoint x: 912, endPoint y: 282, distance: 520.0
click at [912, 282] on div "Email address superuser~AlbeyMtColahALC@careseekers.com.au Password Sign In Reg…" at bounding box center [546, 366] width 1092 height 622
type input "superuser~TravengersAU@careseekers.com.au"
click at [508, 401] on button "Sign In" at bounding box center [546, 418] width 76 height 35
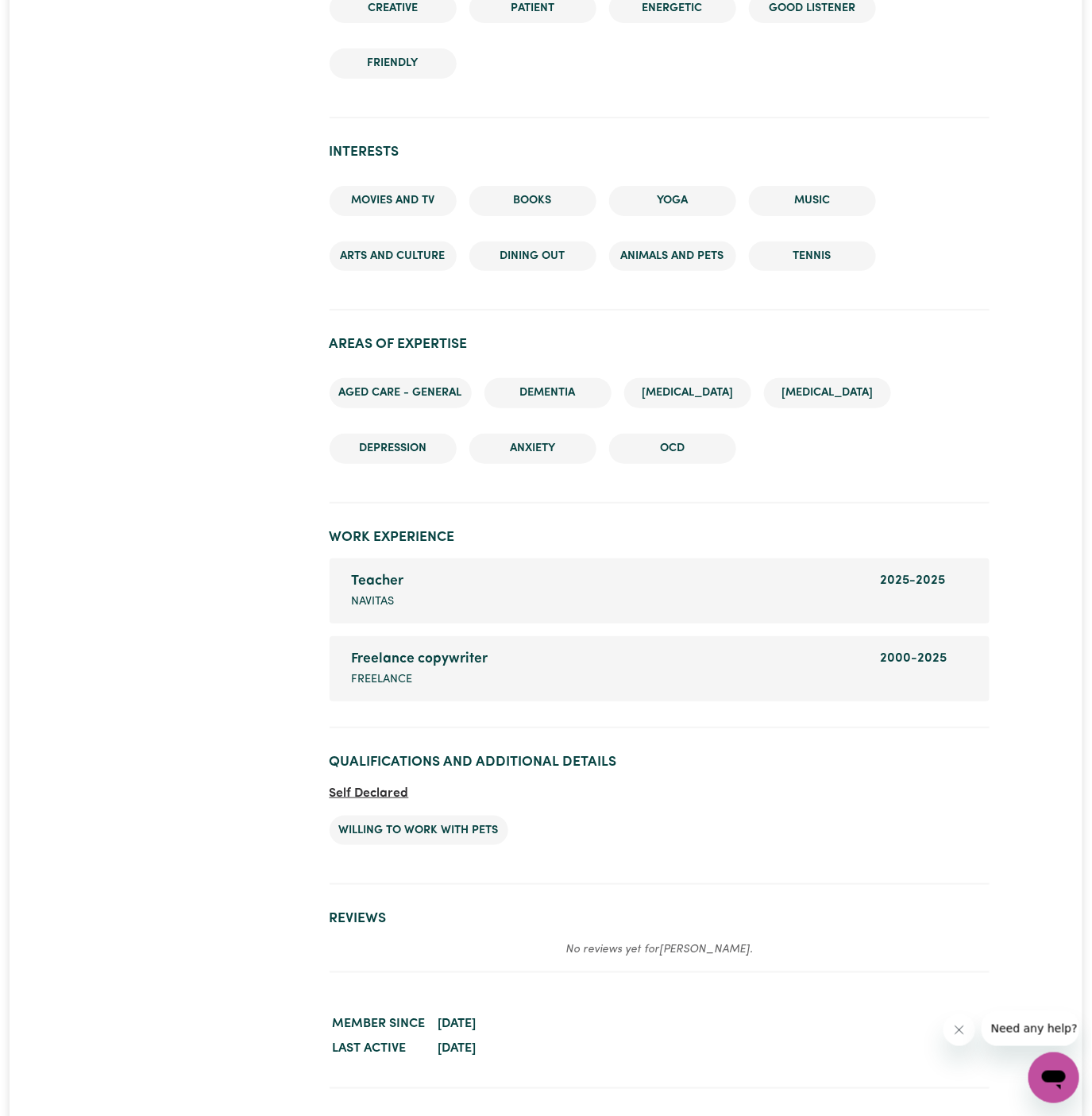
scroll to position [2223, 0]
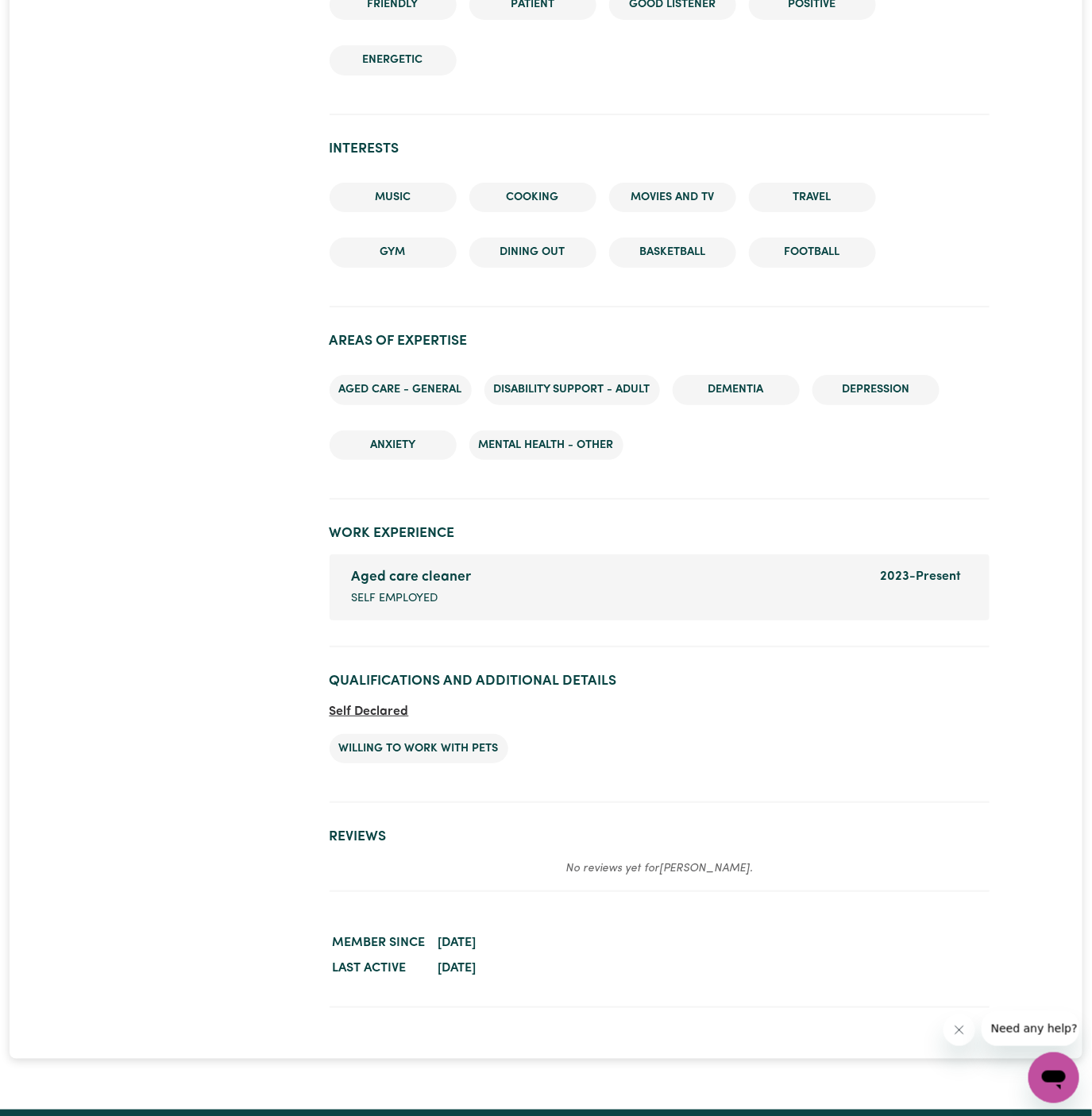
scroll to position [2120, 0]
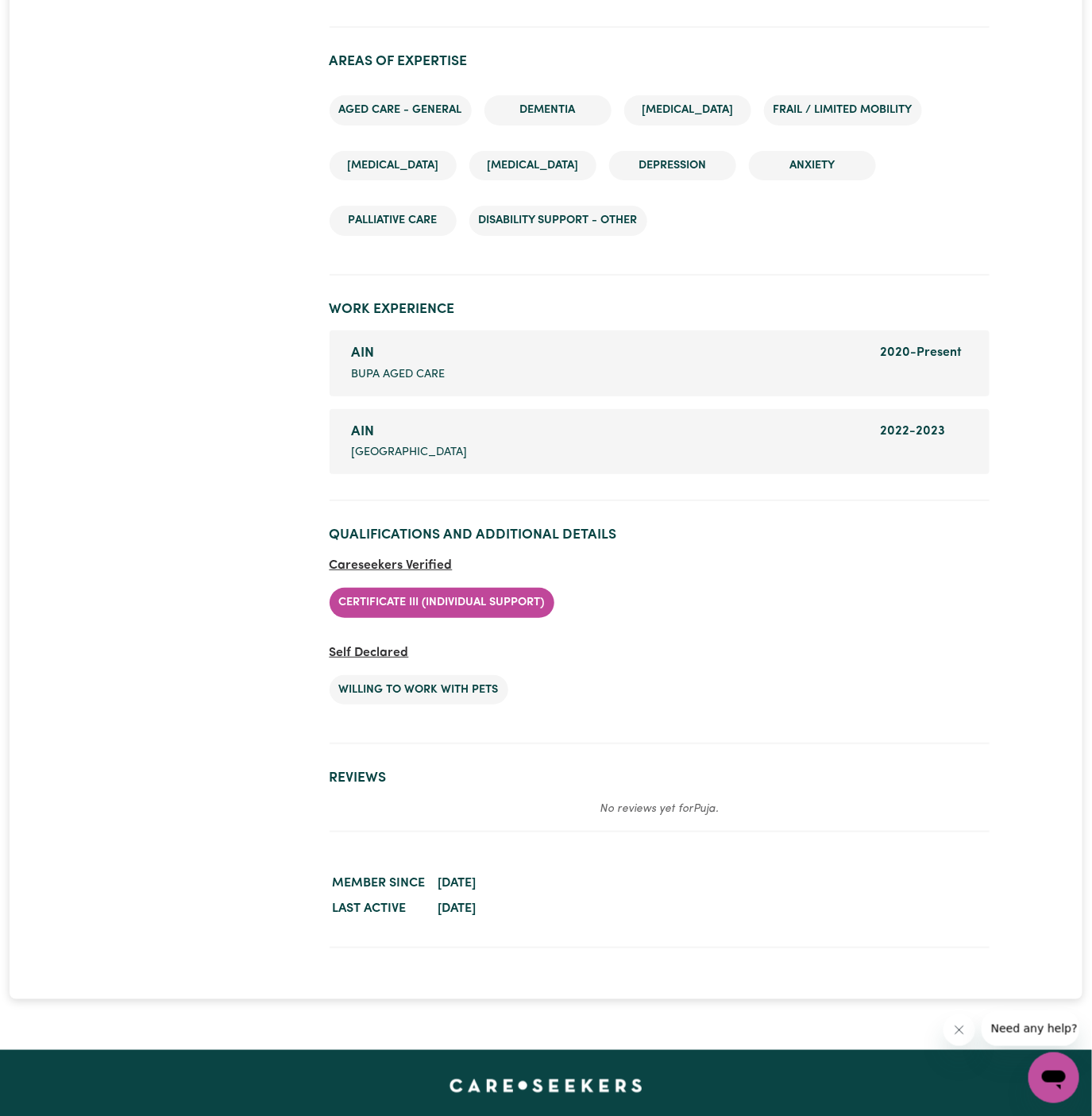
scroll to position [2232, 0]
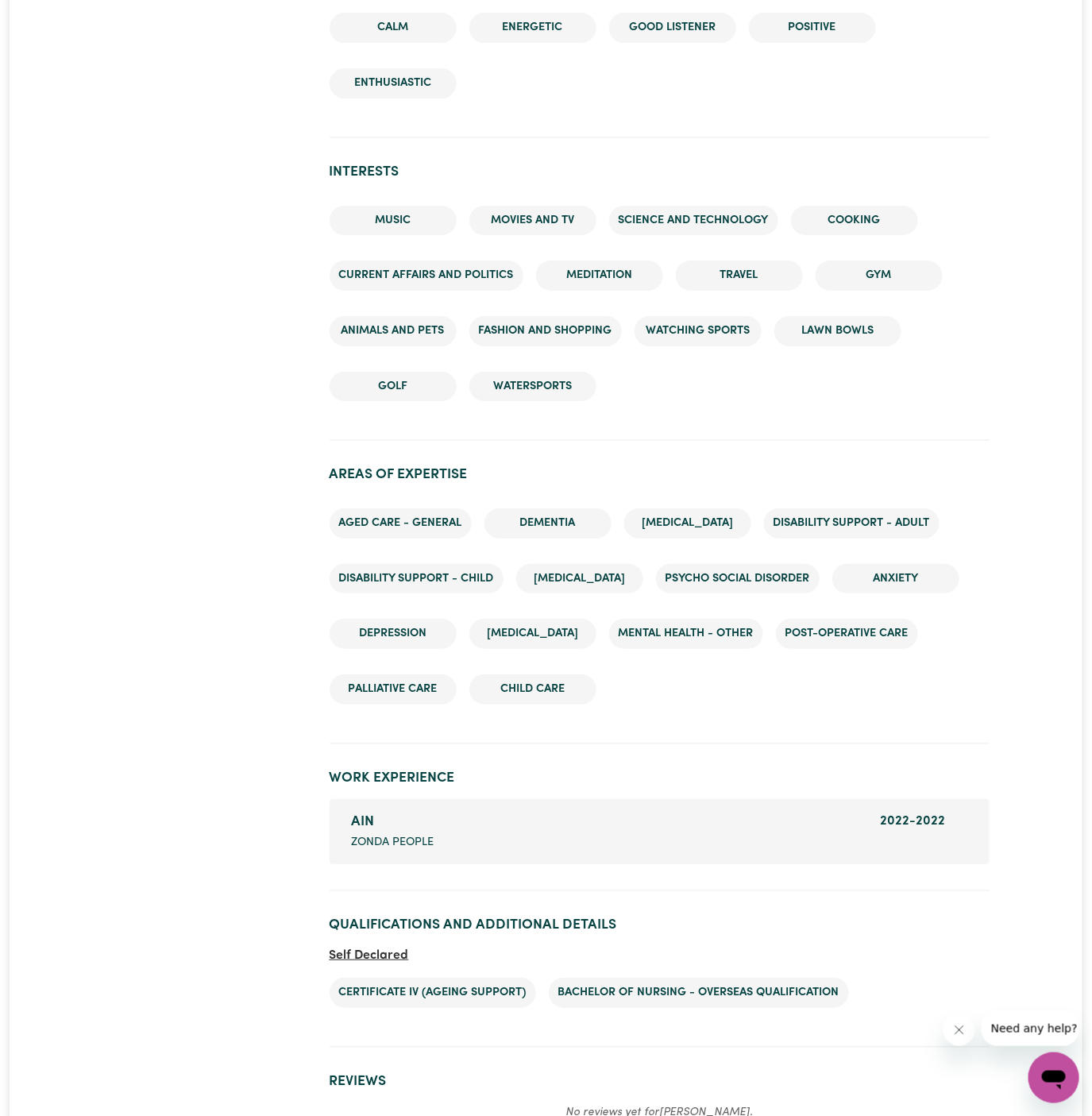
scroll to position [2056, 0]
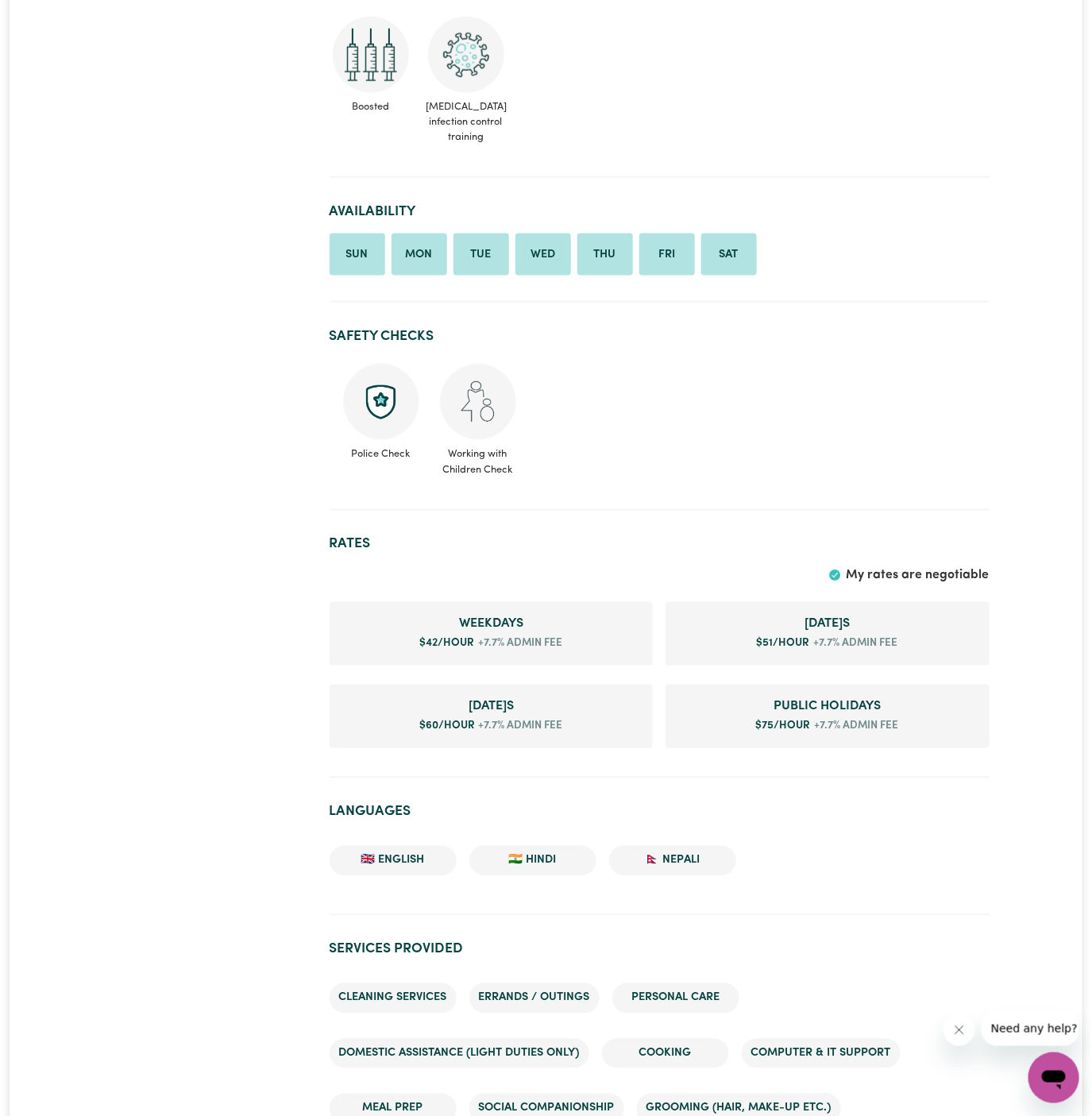
scroll to position [892, 0]
